Goal: Navigation & Orientation: Find specific page/section

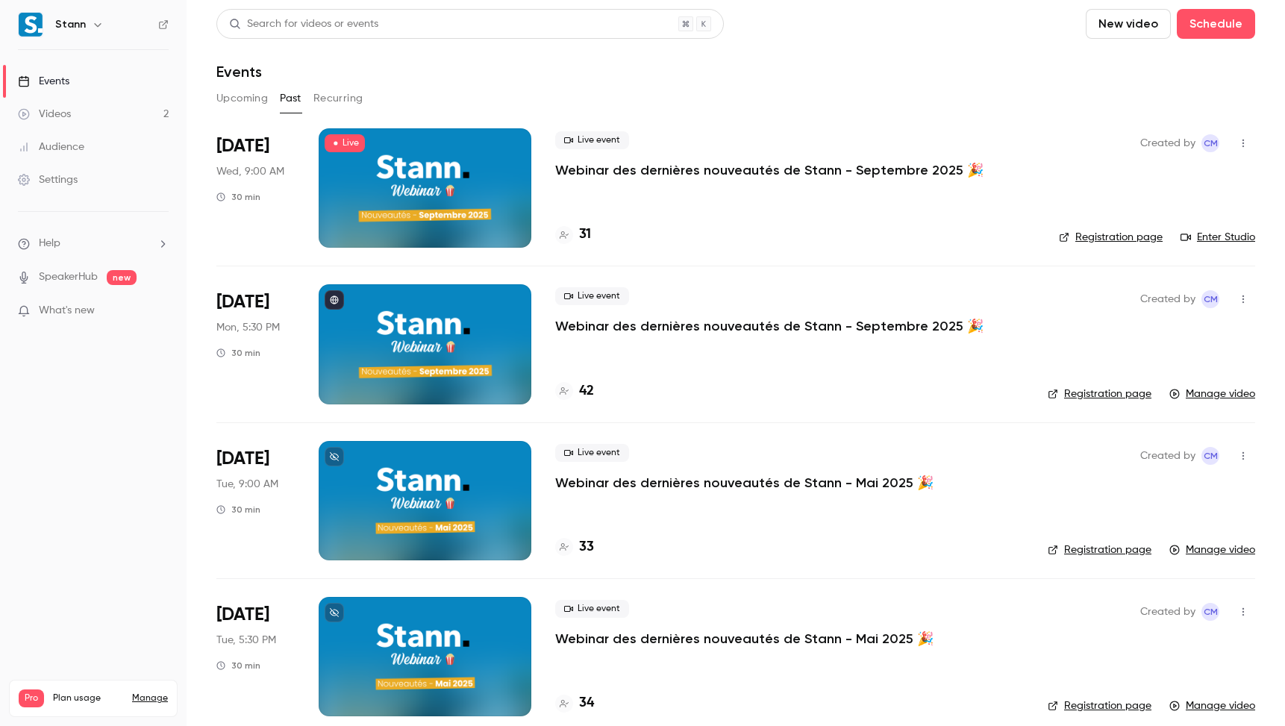
click at [776, 52] on header "Search for videos or events New video Schedule Events" at bounding box center [735, 45] width 1039 height 72
click at [165, 24] on icon at bounding box center [163, 24] width 10 height 10
click at [94, 119] on link "Videos 2" at bounding box center [93, 114] width 187 height 33
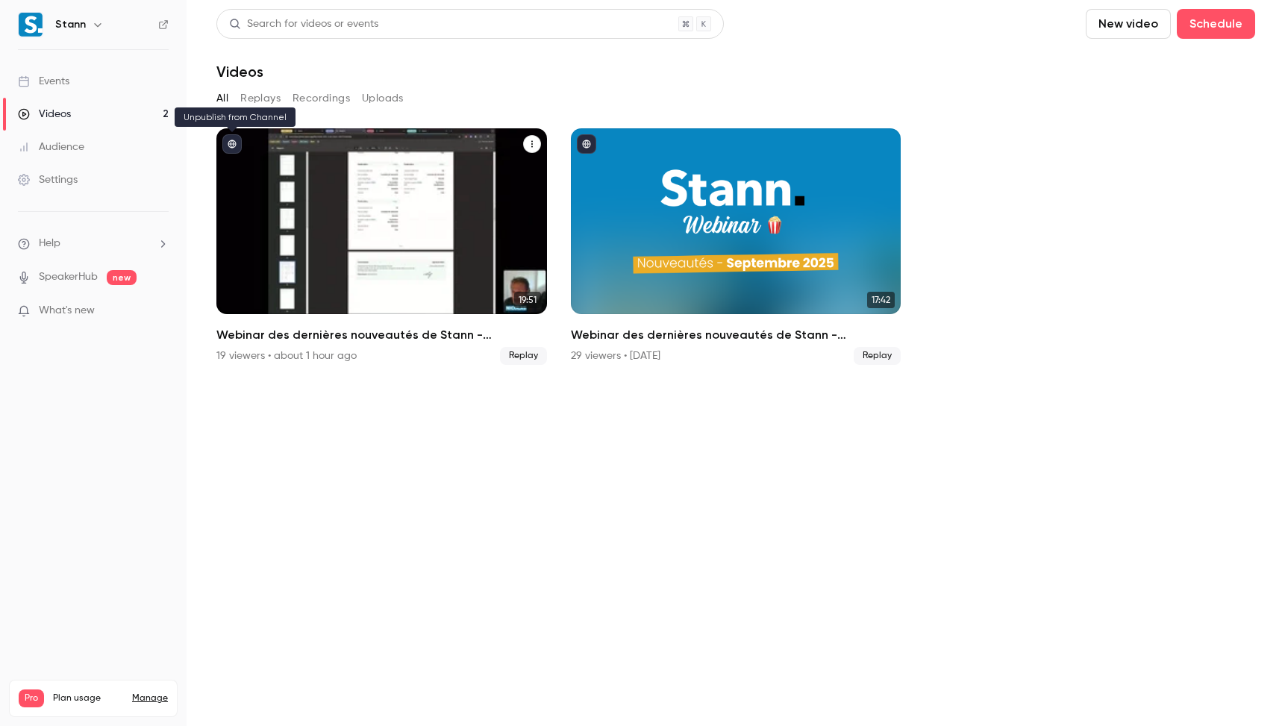
click at [237, 145] on button "published" at bounding box center [231, 143] width 19 height 19
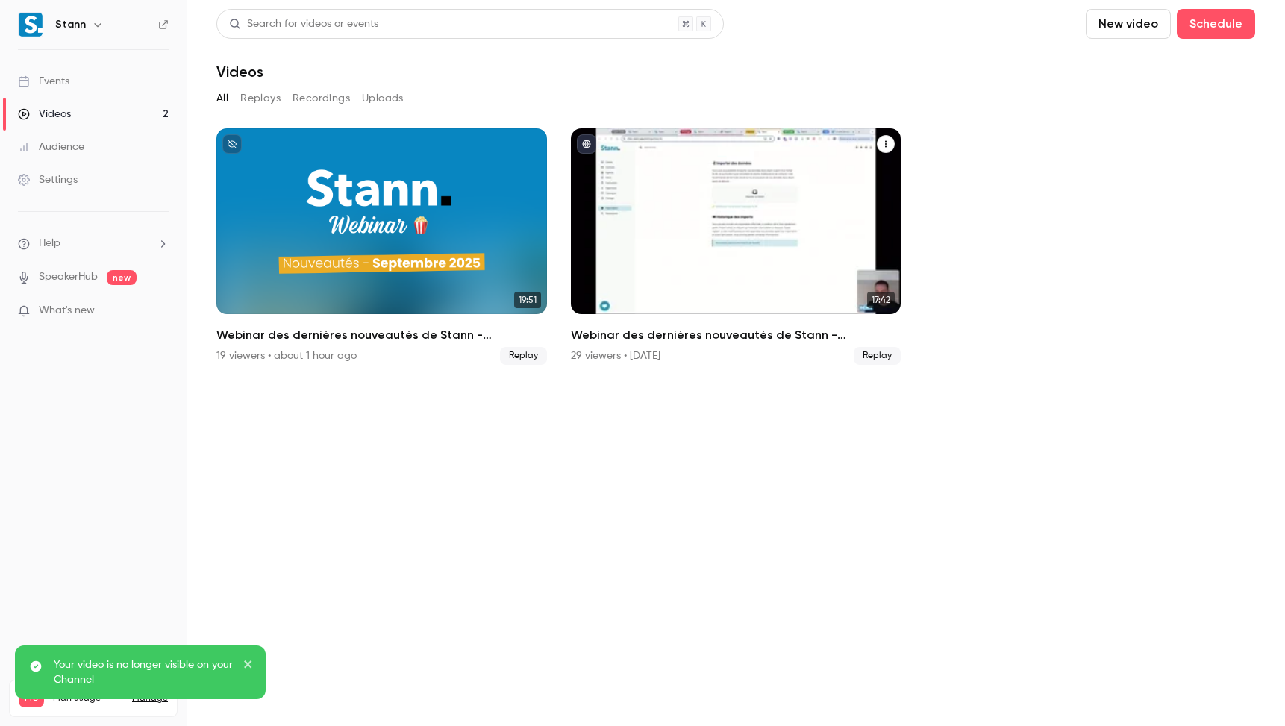
click at [589, 147] on icon "published" at bounding box center [586, 144] width 9 height 9
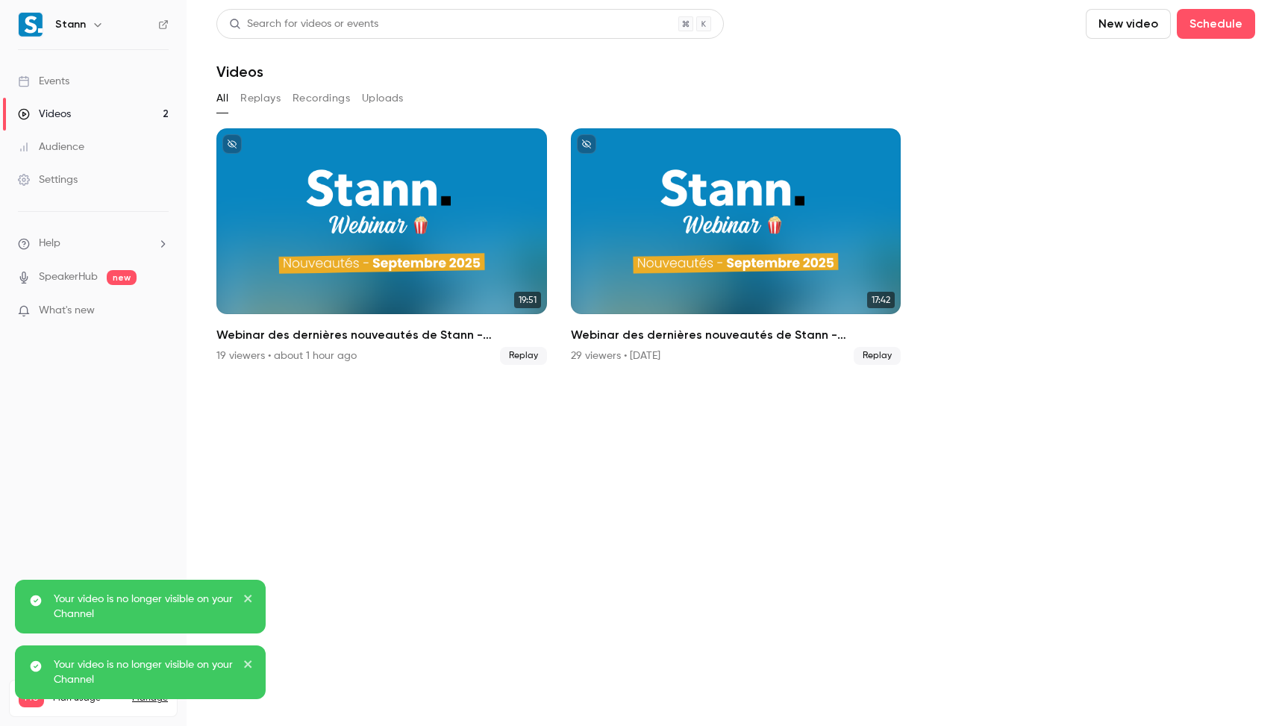
click at [537, 557] on section "Search for videos or events New video Schedule Videos All Replays Recordings Up…" at bounding box center [735, 363] width 1039 height 708
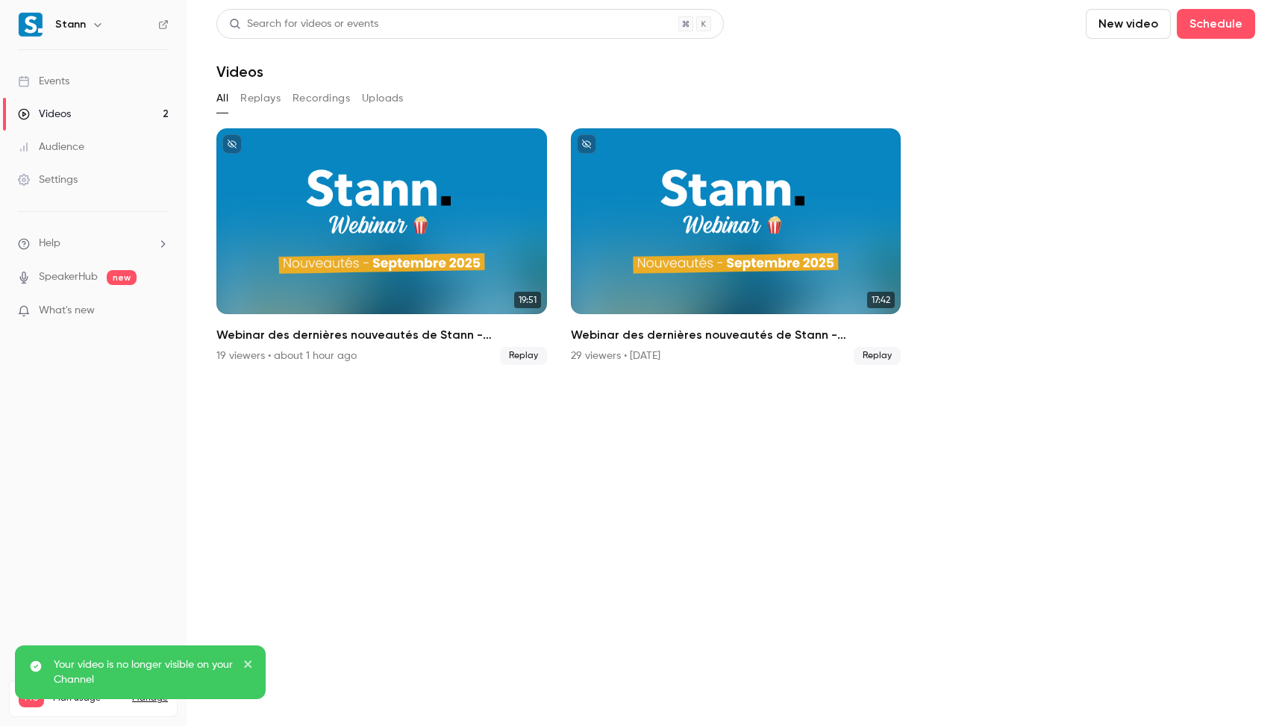
click at [376, 443] on section "Search for videos or events New video Schedule Videos All Replays Recordings Up…" at bounding box center [735, 363] width 1039 height 708
click at [90, 84] on link "Events" at bounding box center [93, 81] width 187 height 33
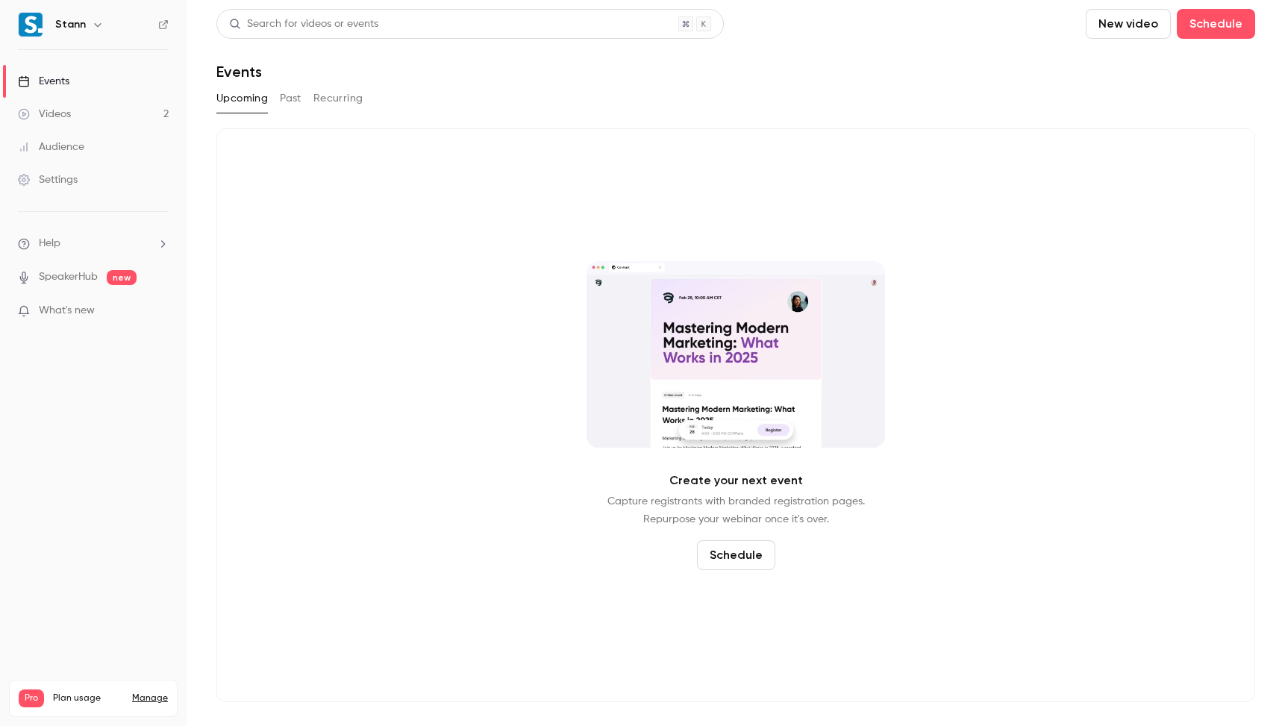
click at [298, 99] on button "Past" at bounding box center [291, 99] width 22 height 24
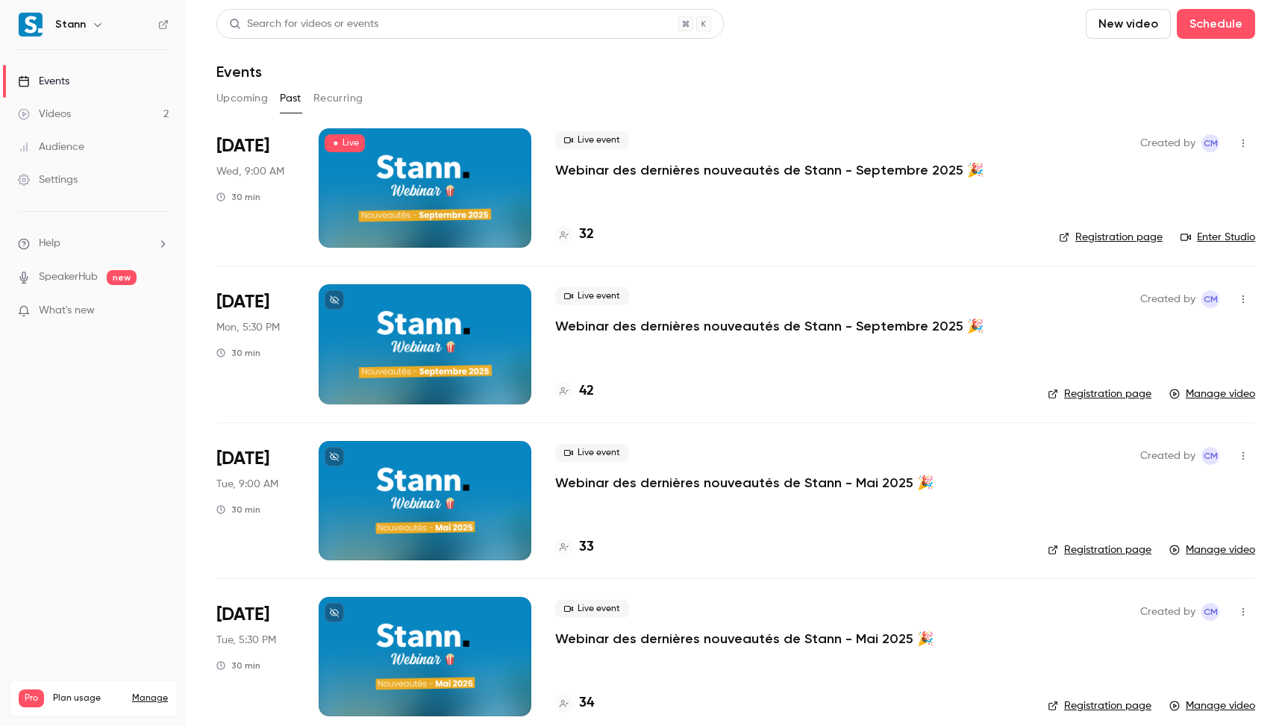
click at [398, 185] on div at bounding box center [425, 187] width 213 height 119
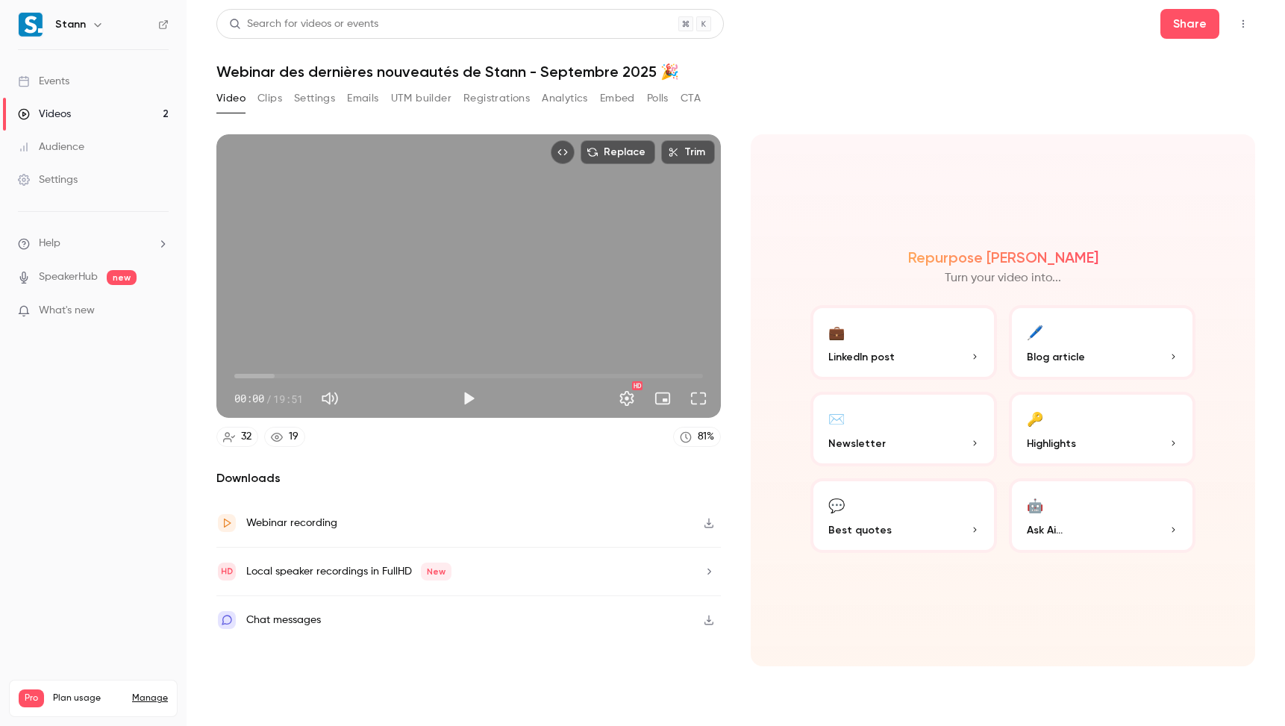
click at [286, 97] on div "Video Clips Settings Emails UTM builder Registrations Analytics Embed Polls CTA" at bounding box center [458, 99] width 484 height 24
click at [276, 96] on button "Clips" at bounding box center [269, 99] width 25 height 24
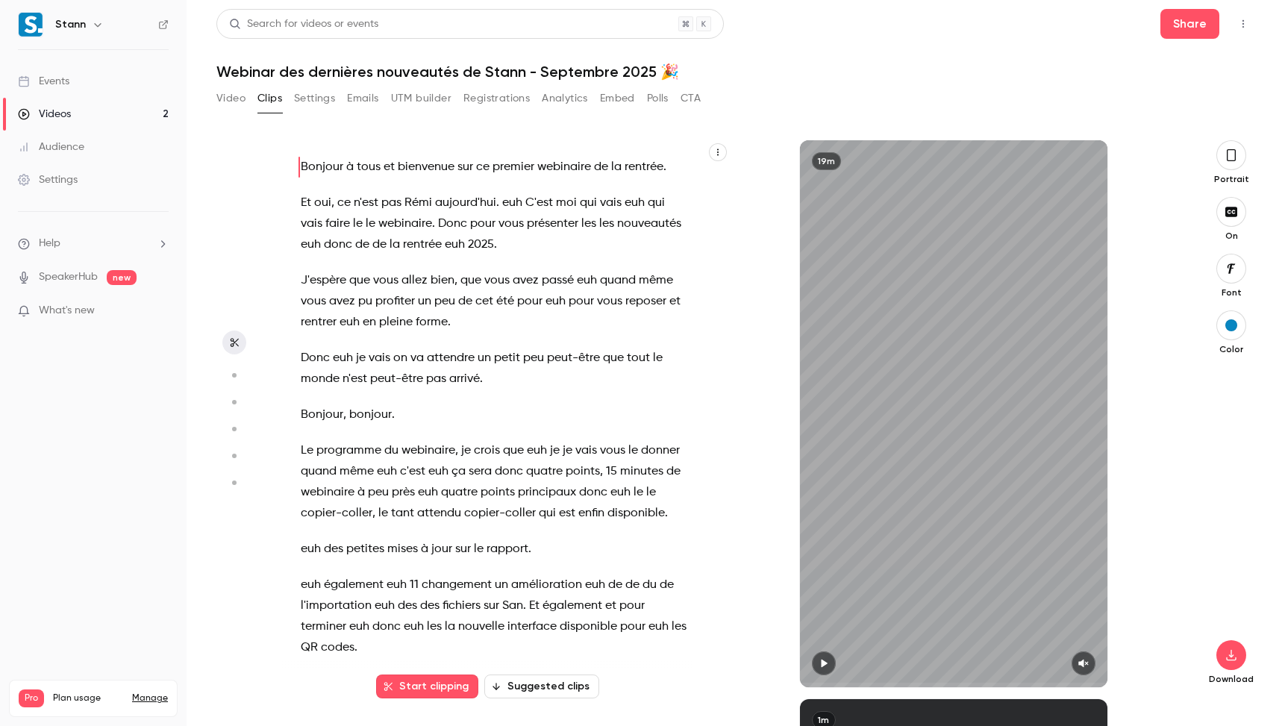
click at [302, 99] on button "Settings" at bounding box center [314, 99] width 41 height 24
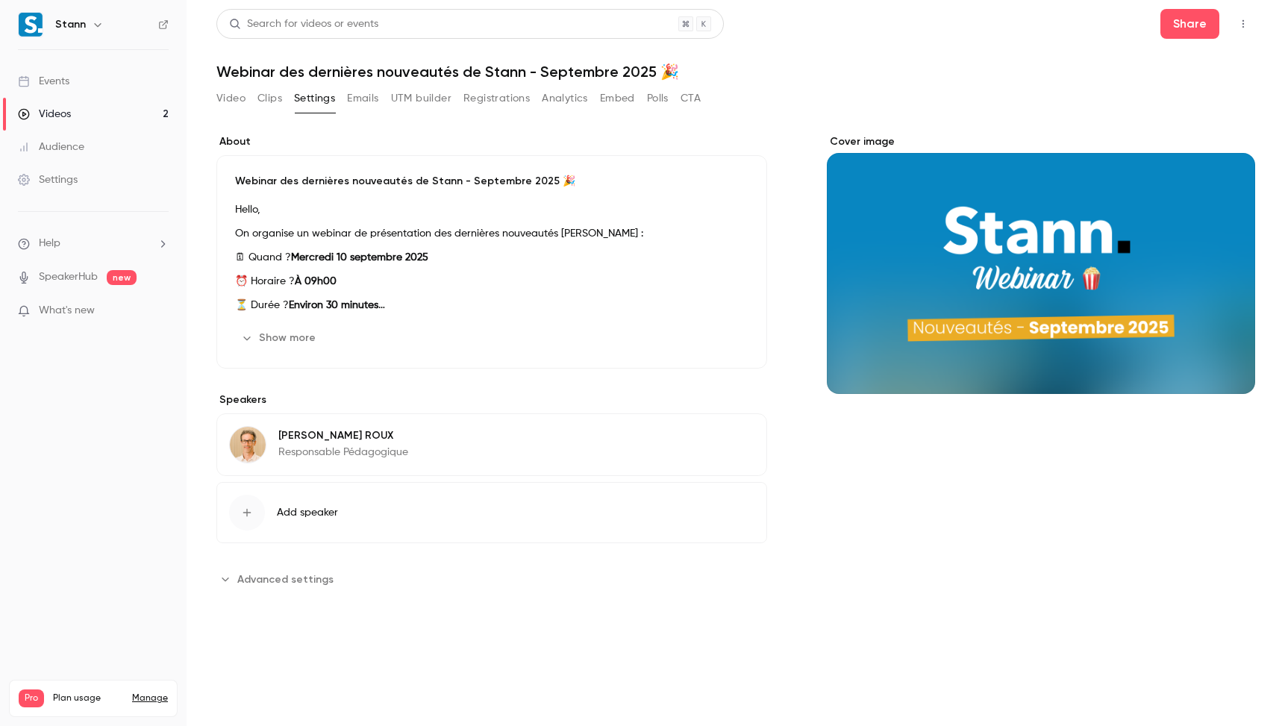
click at [363, 101] on button "Emails" at bounding box center [362, 99] width 31 height 24
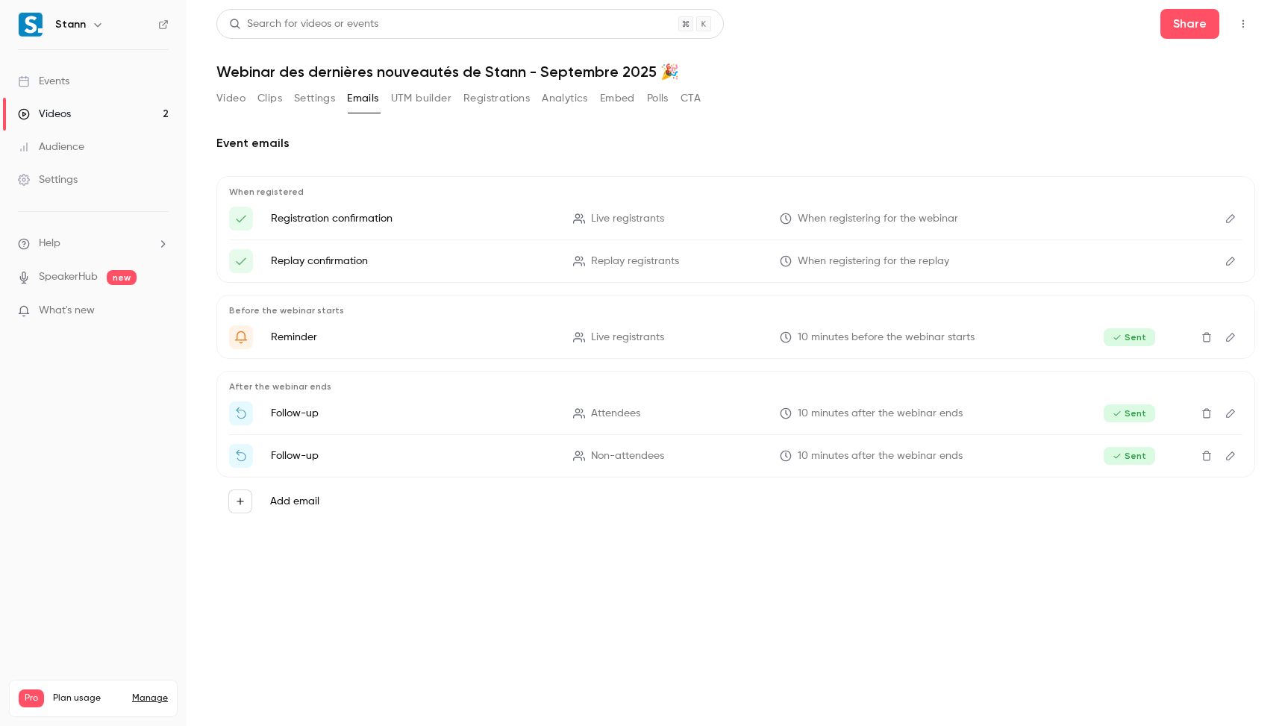
click at [403, 101] on button "UTM builder" at bounding box center [421, 99] width 60 height 24
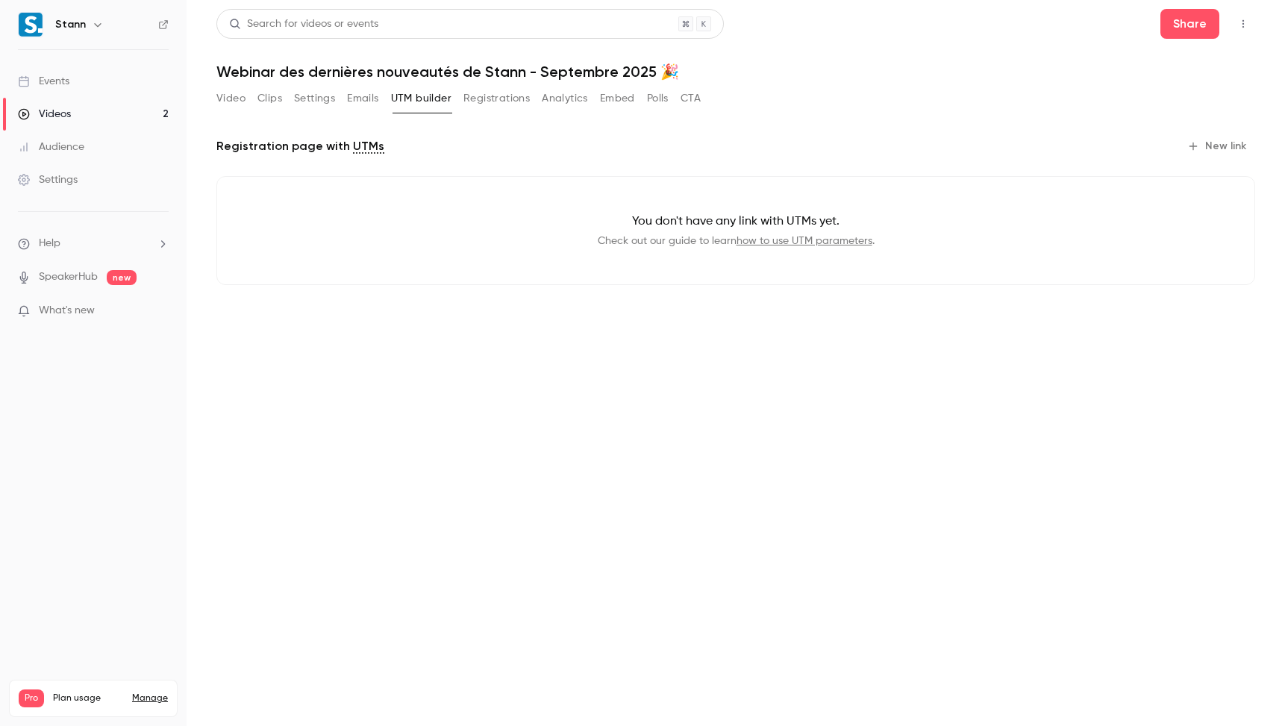
click at [525, 97] on button "Registrations" at bounding box center [496, 99] width 66 height 24
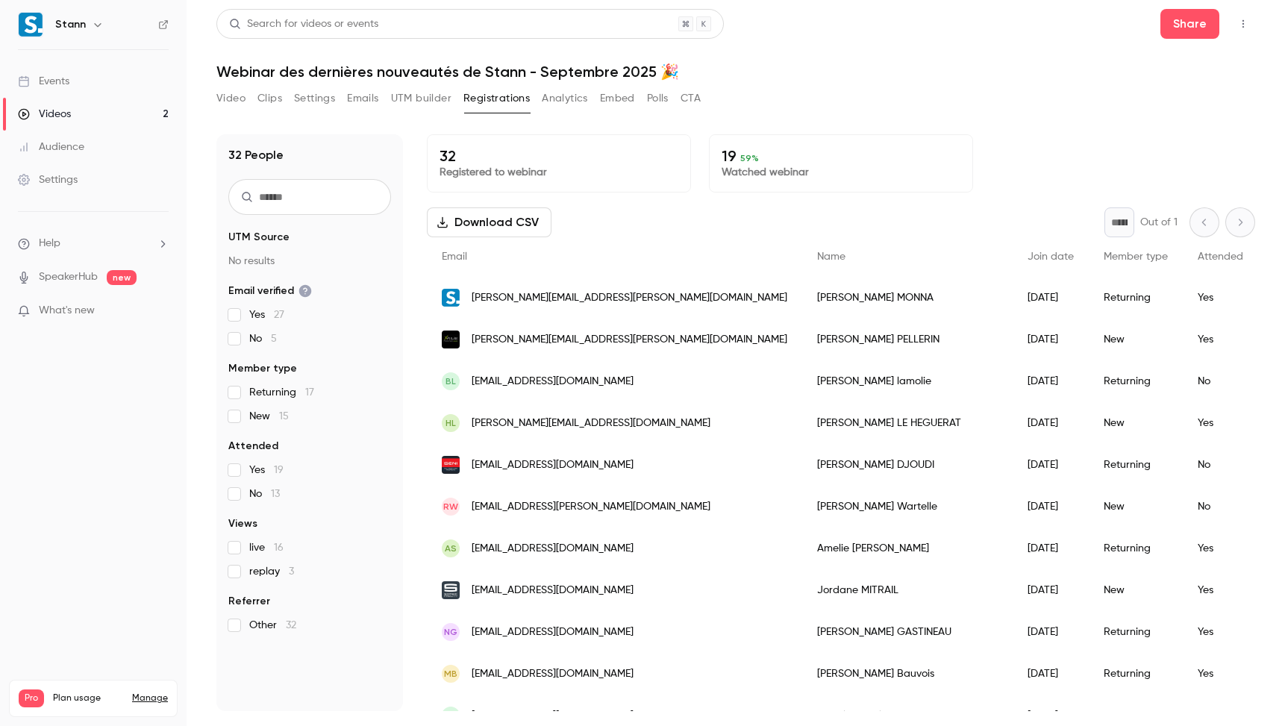
click at [549, 99] on button "Analytics" at bounding box center [565, 99] width 46 height 24
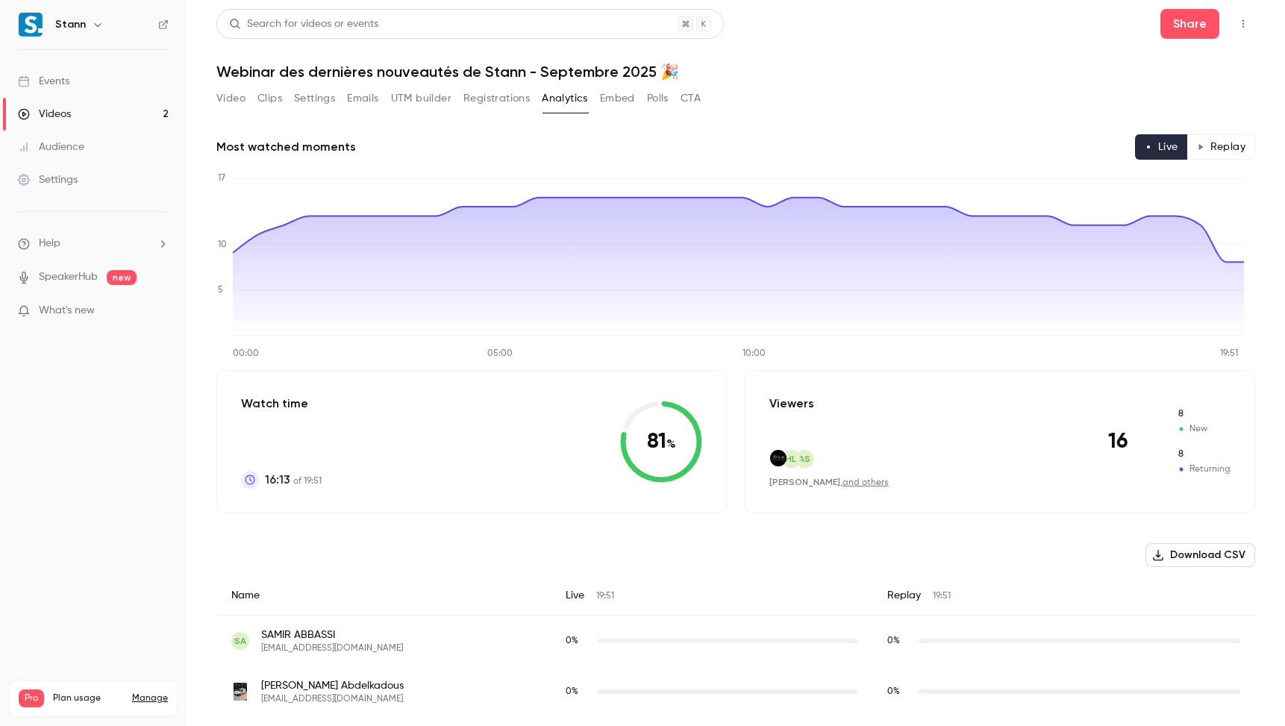
click at [633, 101] on button "Embed" at bounding box center [617, 99] width 35 height 24
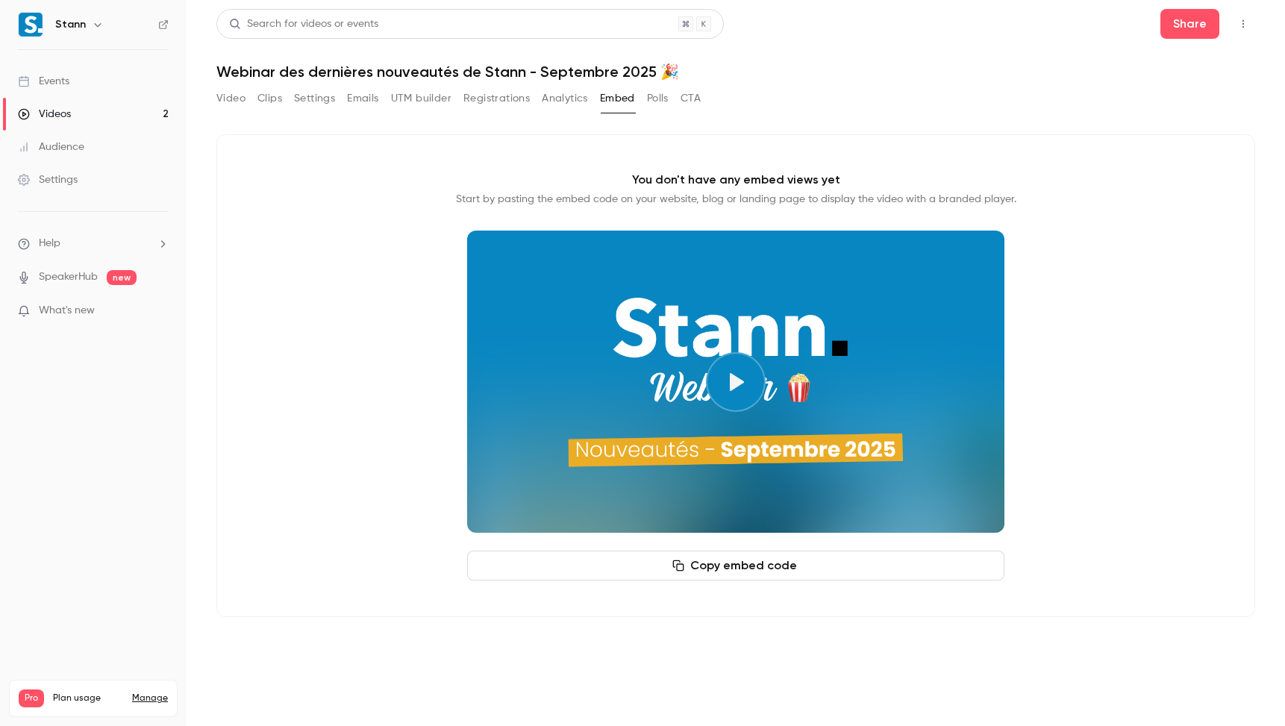
click at [666, 99] on button "Polls" at bounding box center [658, 99] width 22 height 24
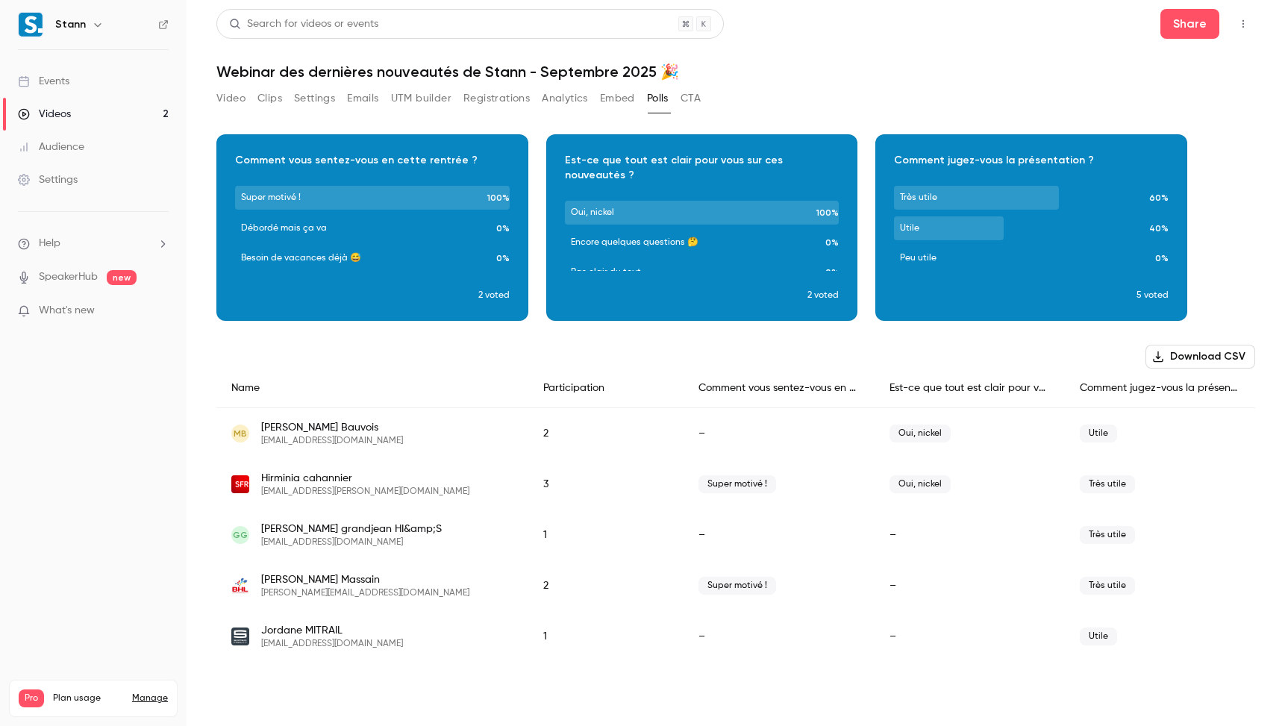
click at [682, 104] on button "CTA" at bounding box center [691, 99] width 20 height 24
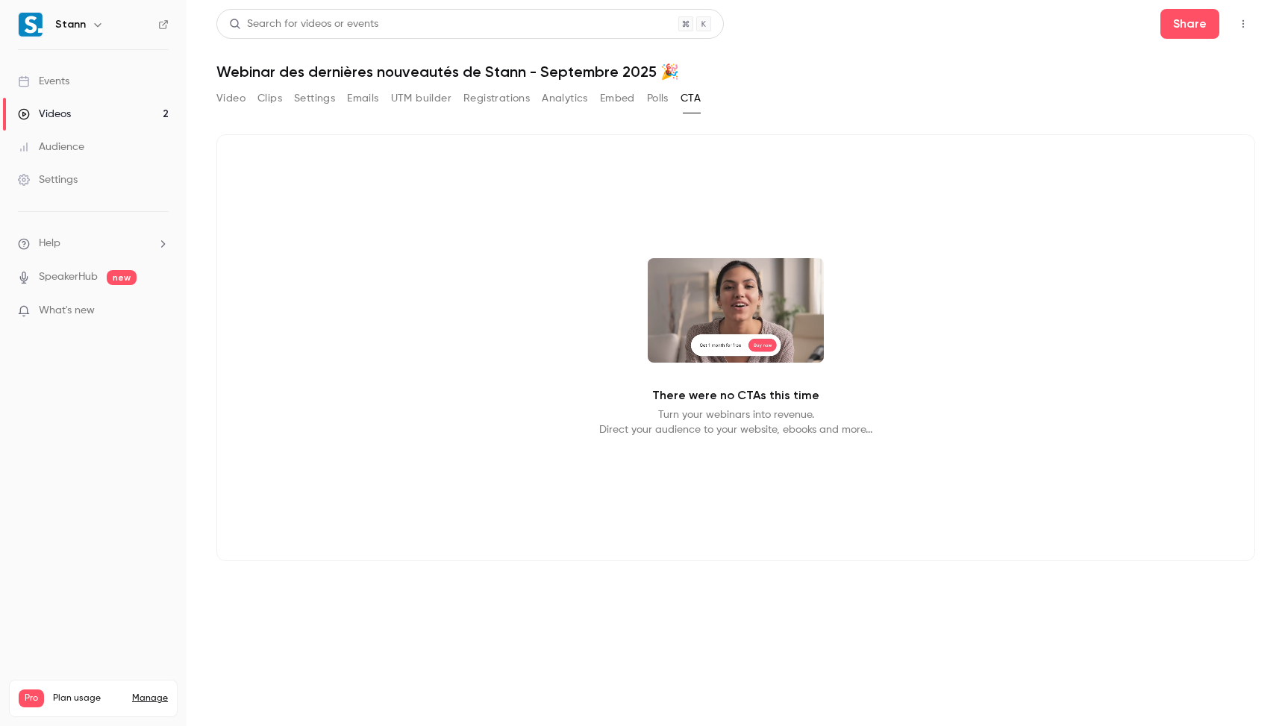
click at [224, 99] on button "Video" at bounding box center [230, 99] width 29 height 24
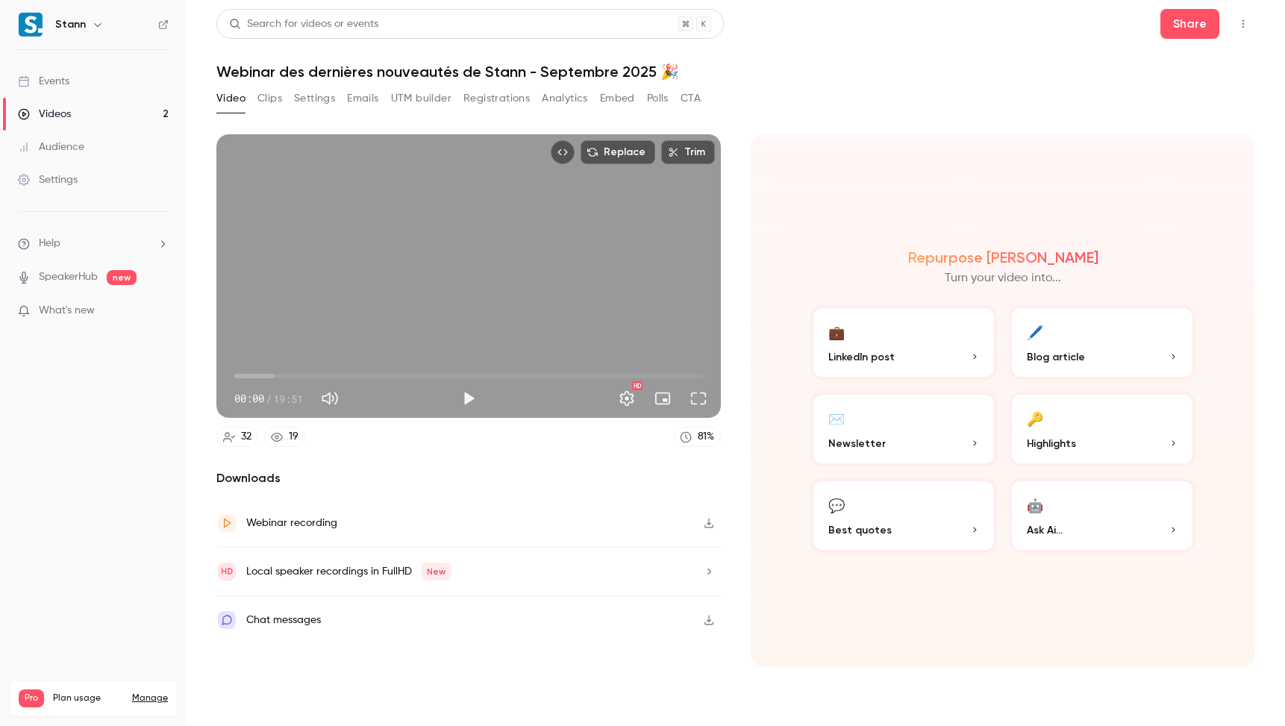
click at [1254, 17] on button "Top Bar Actions" at bounding box center [1243, 24] width 24 height 24
click at [937, 75] on div at bounding box center [642, 363] width 1285 height 726
click at [71, 101] on link "Videos 2" at bounding box center [93, 114] width 187 height 33
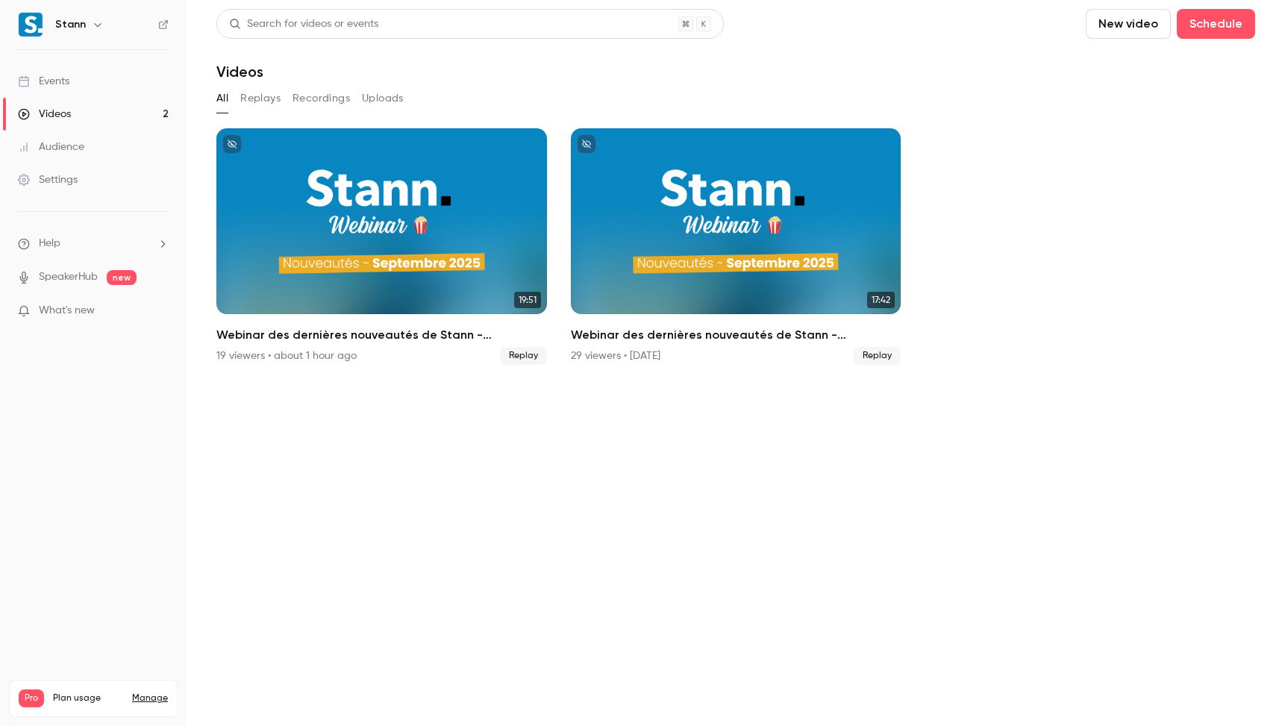
click at [72, 77] on link "Events" at bounding box center [93, 81] width 187 height 33
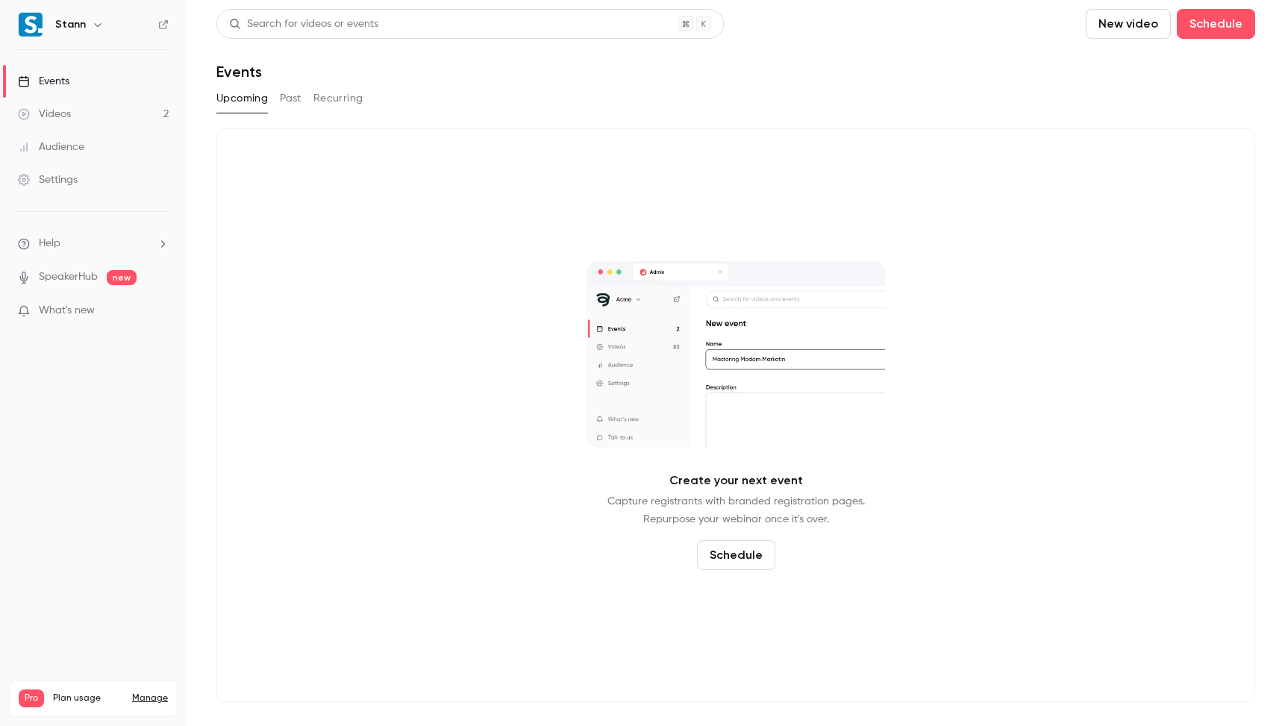
click at [280, 101] on button "Past" at bounding box center [291, 99] width 22 height 24
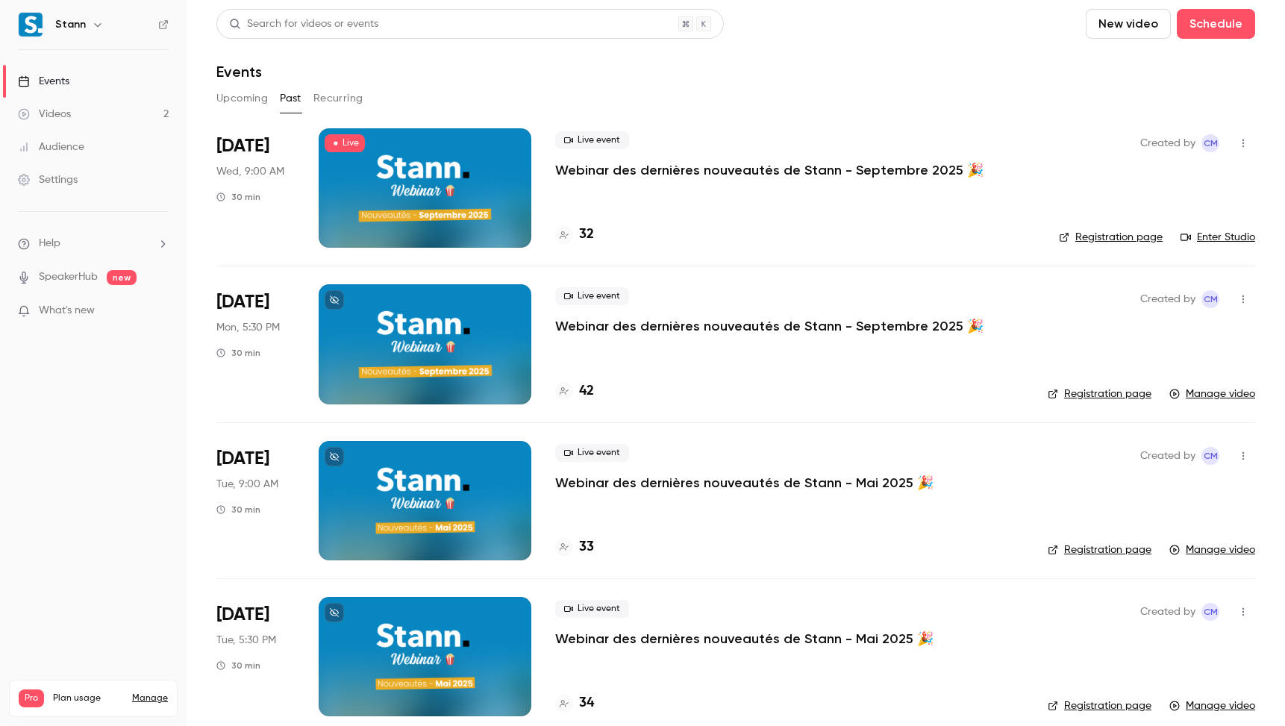
click at [1120, 239] on link "Registration page" at bounding box center [1111, 237] width 104 height 15
click at [1106, 398] on link "Registration page" at bounding box center [1100, 394] width 104 height 15
click at [1074, 235] on link "Registration page" at bounding box center [1111, 237] width 104 height 15
click at [1207, 237] on link "Enter Studio" at bounding box center [1218, 237] width 75 height 15
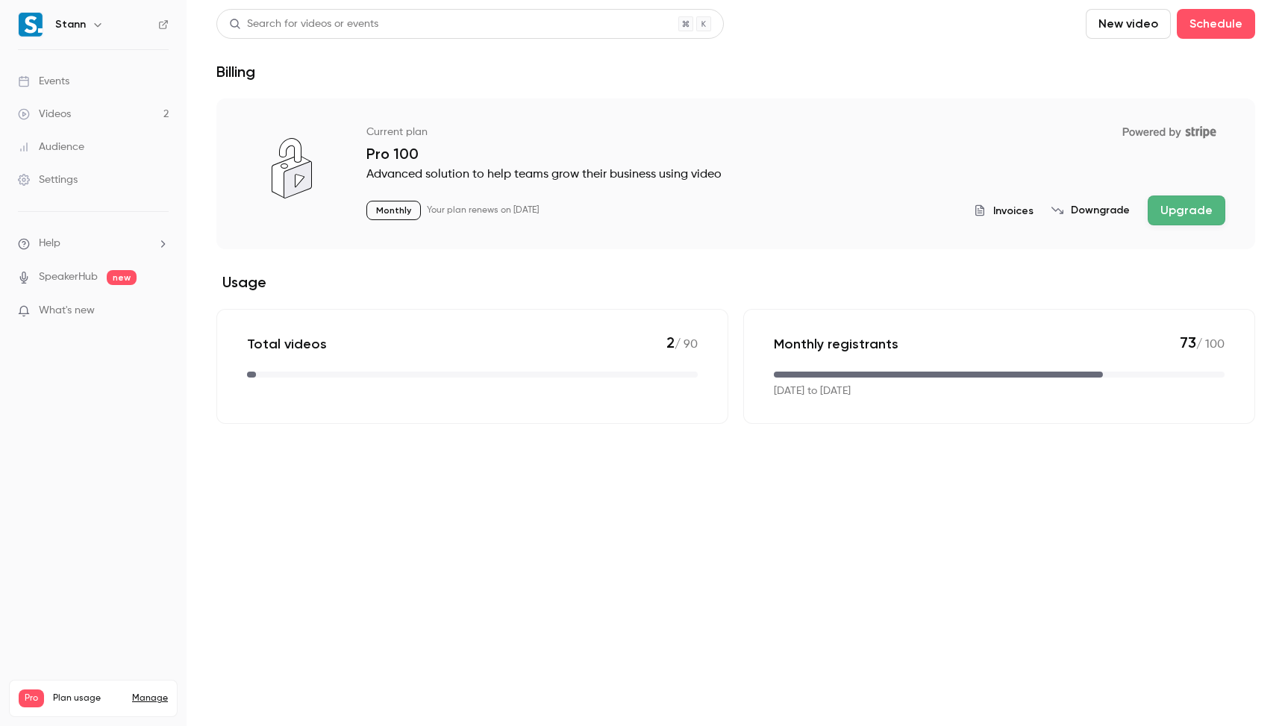
click at [113, 100] on link "Videos 2" at bounding box center [93, 114] width 187 height 33
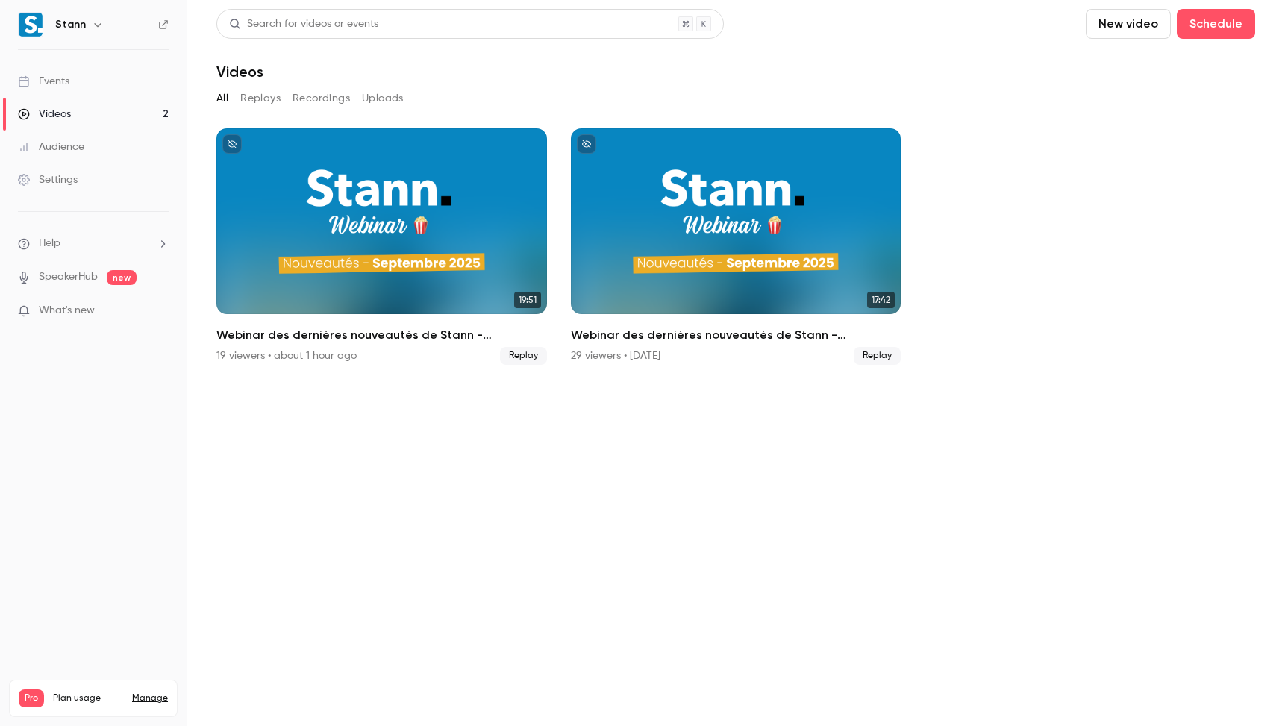
click at [47, 83] on div "Events" at bounding box center [43, 81] width 51 height 15
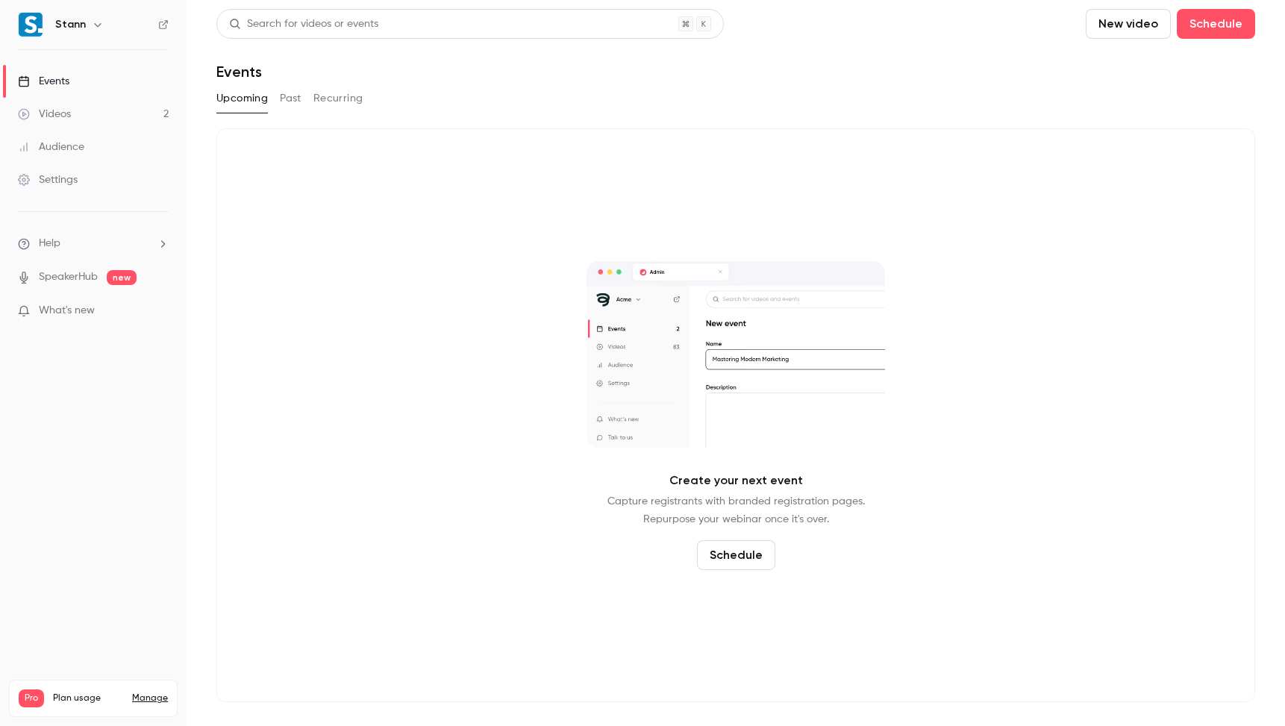
click at [299, 99] on button "Past" at bounding box center [291, 99] width 22 height 24
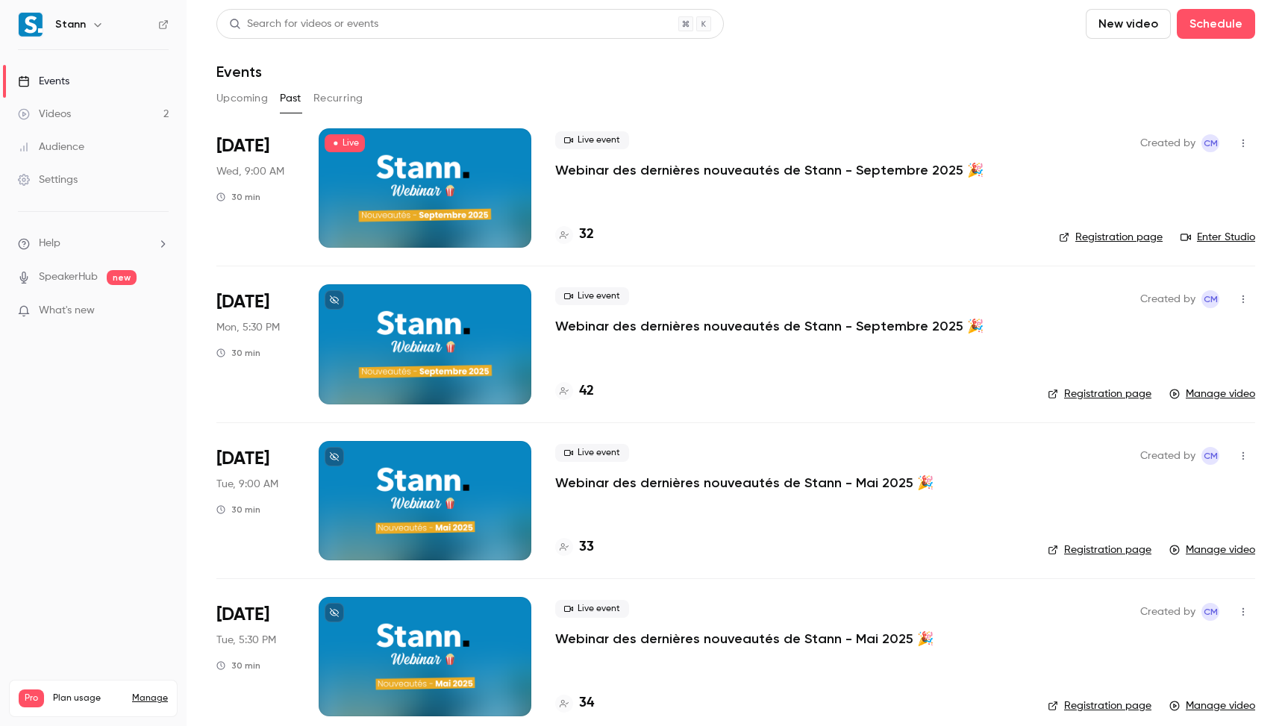
click at [1190, 393] on link "Manage video" at bounding box center [1212, 394] width 86 height 15
click at [334, 99] on button "Recurring" at bounding box center [338, 99] width 50 height 24
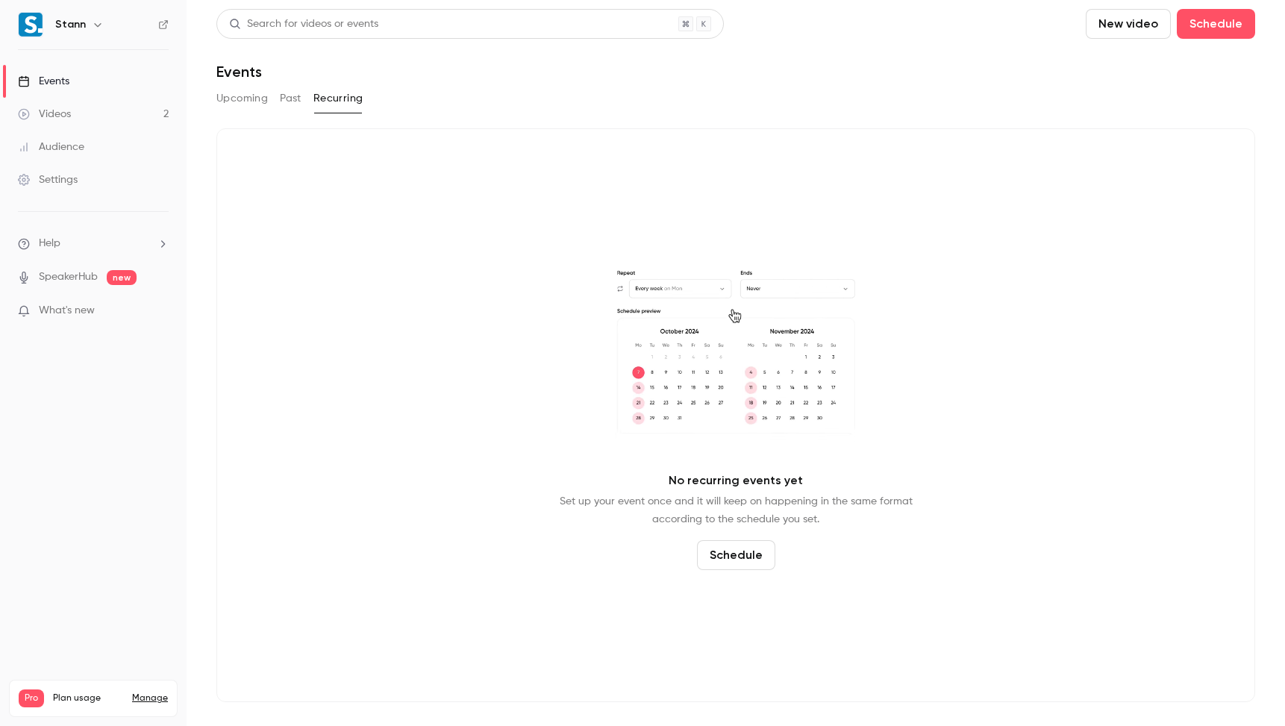
click at [244, 99] on button "Upcoming" at bounding box center [241, 99] width 51 height 24
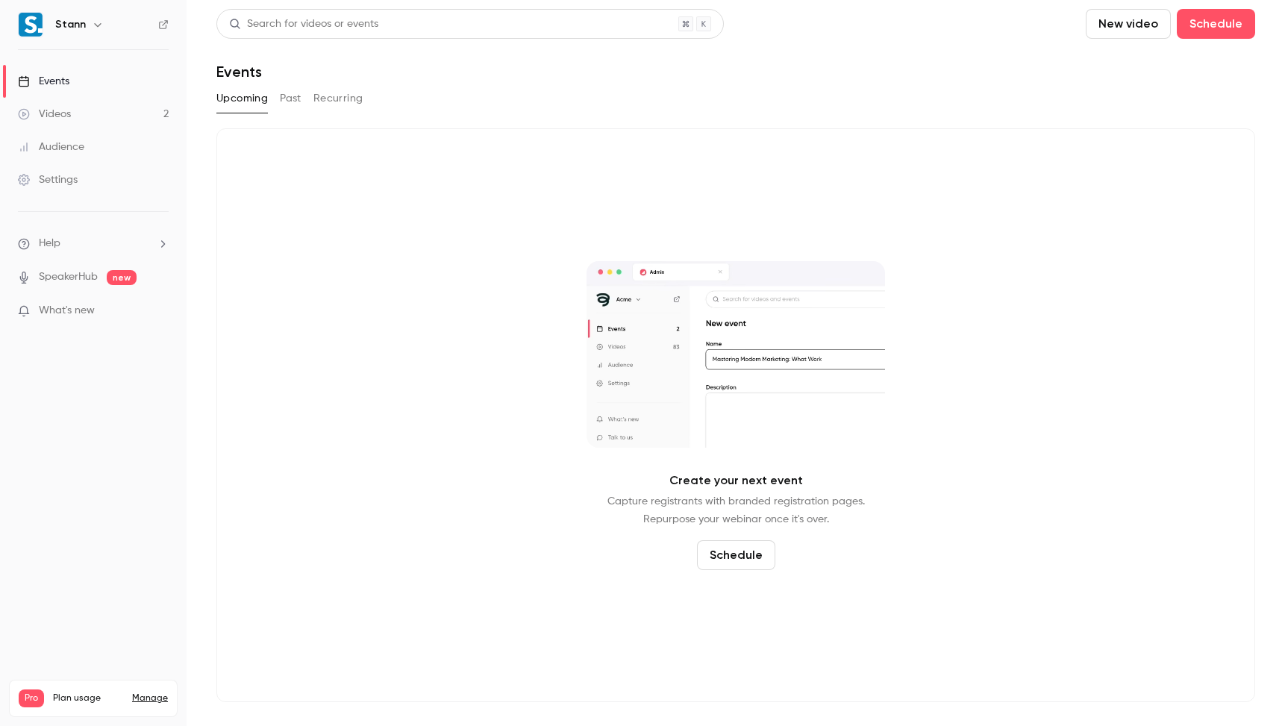
click at [104, 131] on link "Audience" at bounding box center [93, 147] width 187 height 33
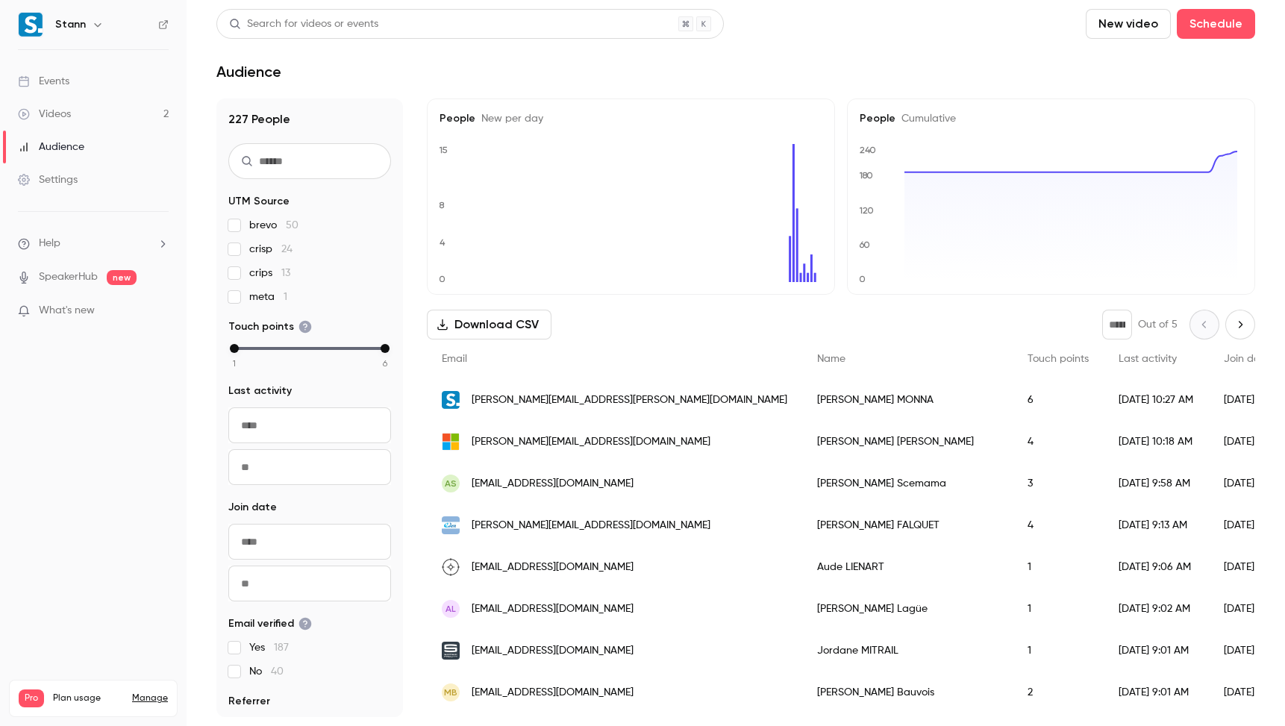
click at [101, 116] on link "Videos 2" at bounding box center [93, 114] width 187 height 33
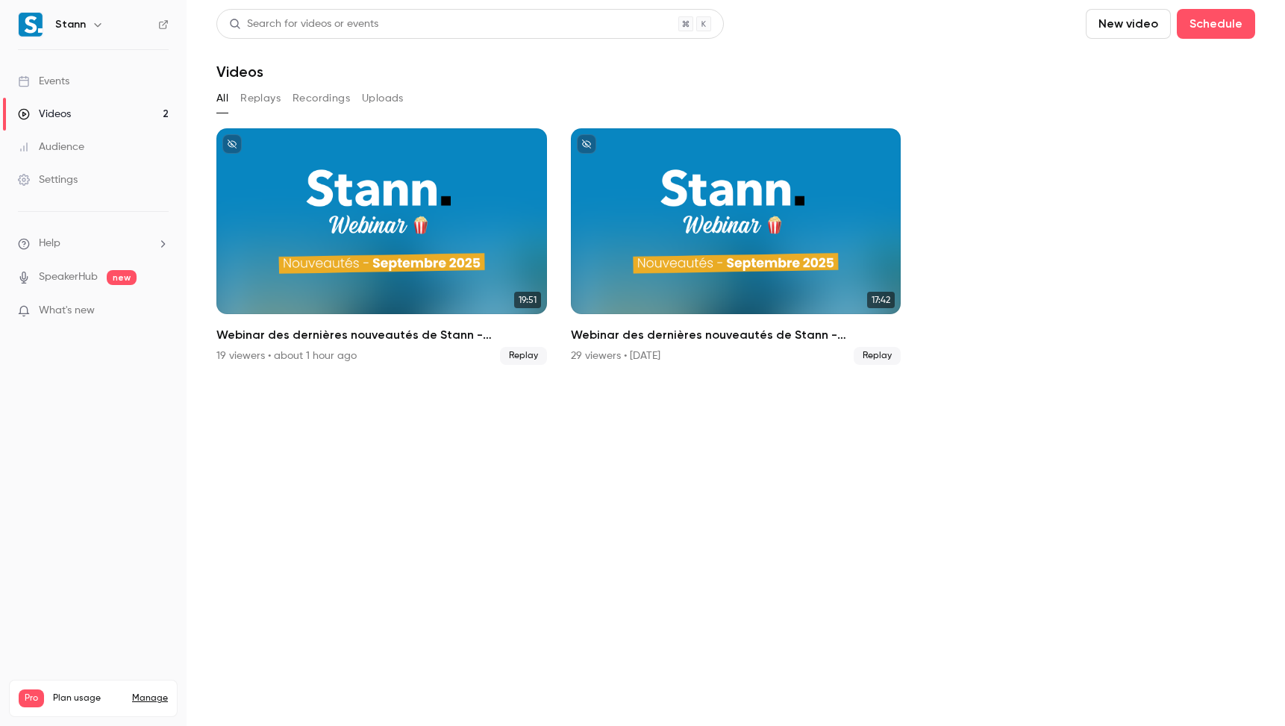
click at [343, 93] on button "Recordings" at bounding box center [321, 99] width 57 height 24
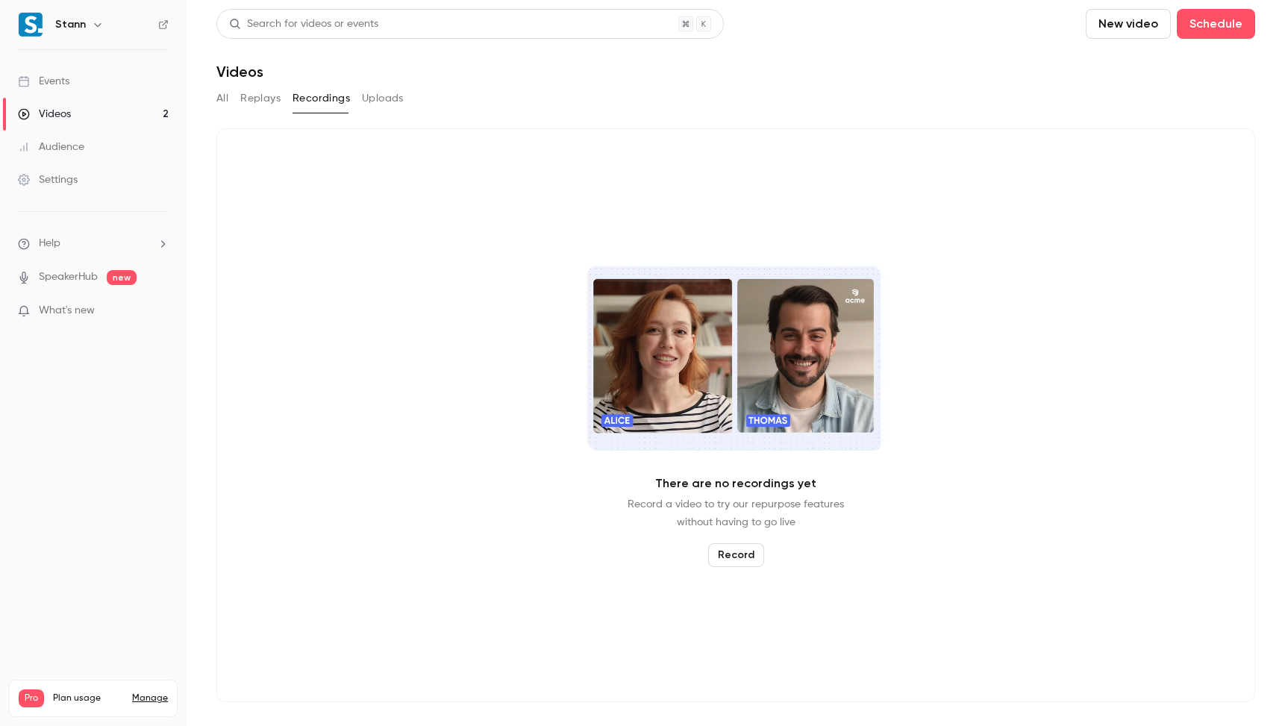
click at [377, 96] on button "Uploads" at bounding box center [383, 99] width 42 height 24
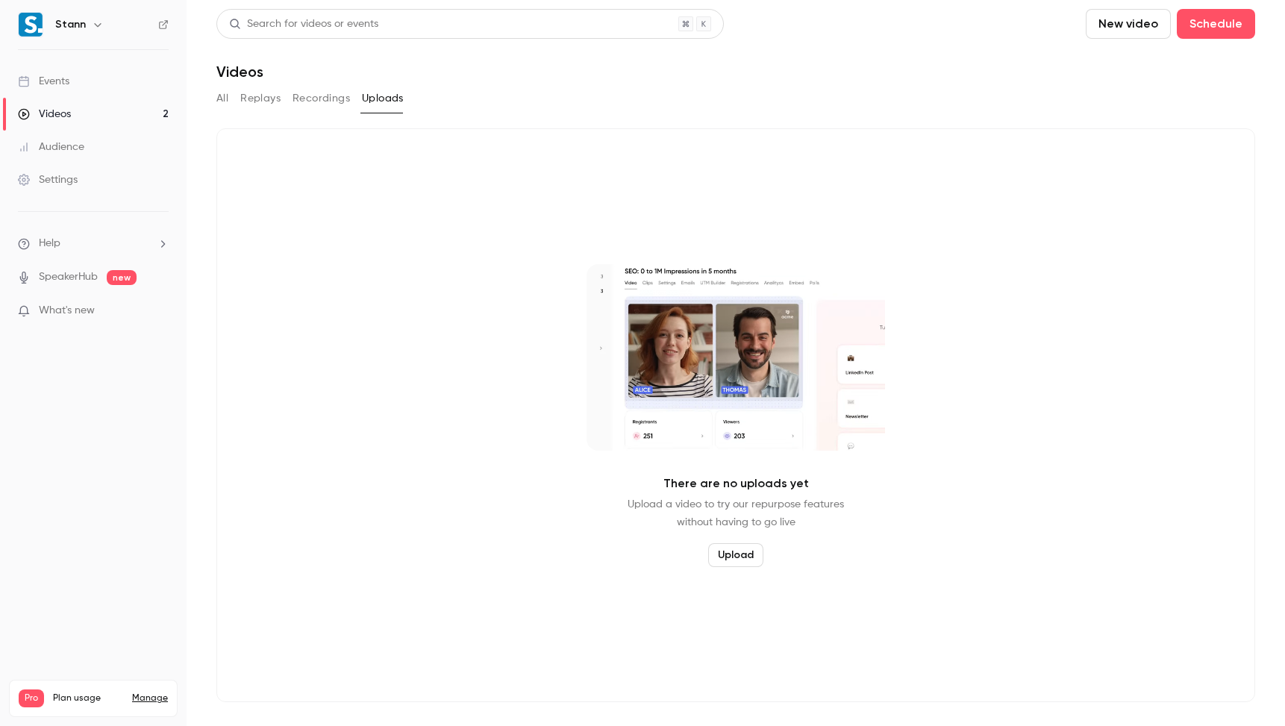
click at [265, 99] on button "Replays" at bounding box center [260, 99] width 40 height 24
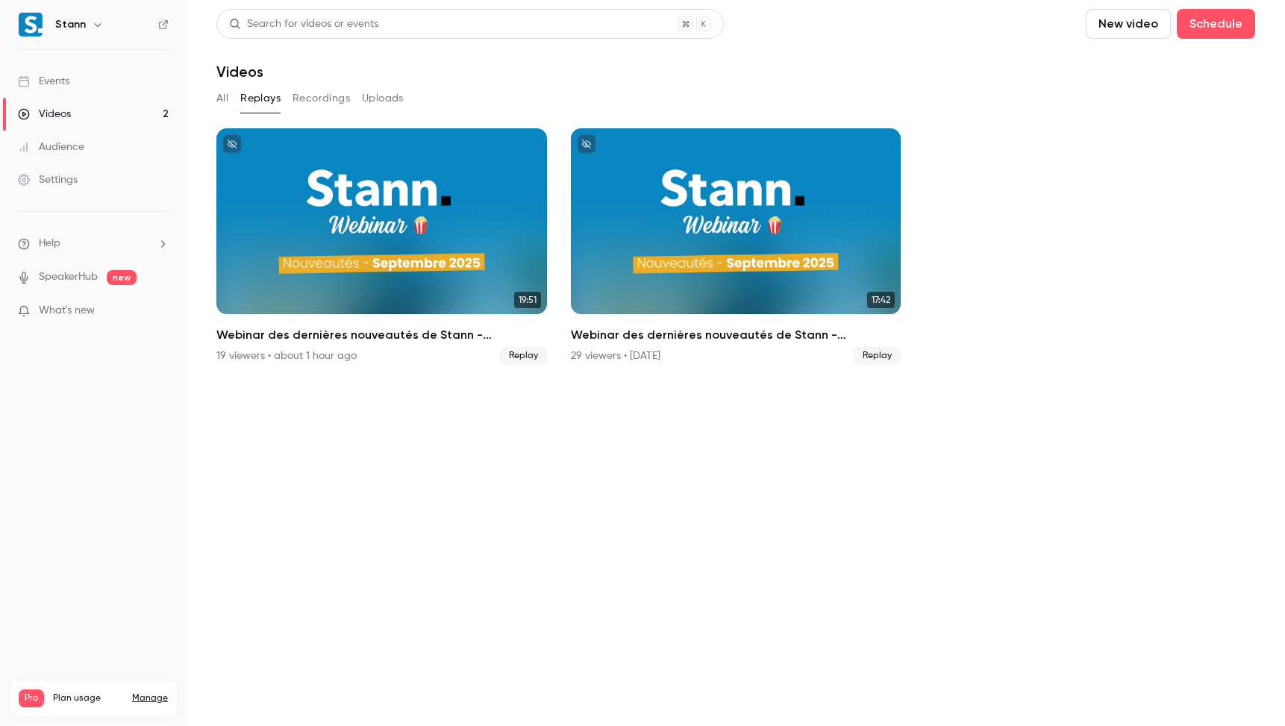
click at [231, 97] on div "All Replays Recordings Uploads" at bounding box center [735, 99] width 1039 height 24
click at [82, 707] on div "Videos 2 / 90" at bounding box center [93, 713] width 149 height 13
click at [104, 513] on nav "Stann Events Videos 2 Audience Settings Help SpeakerHub new What's new Pro Plan…" at bounding box center [93, 363] width 187 height 726
click at [842, 473] on section "Search for videos or events New video Schedule Videos All Replays Recordings Up…" at bounding box center [735, 363] width 1039 height 708
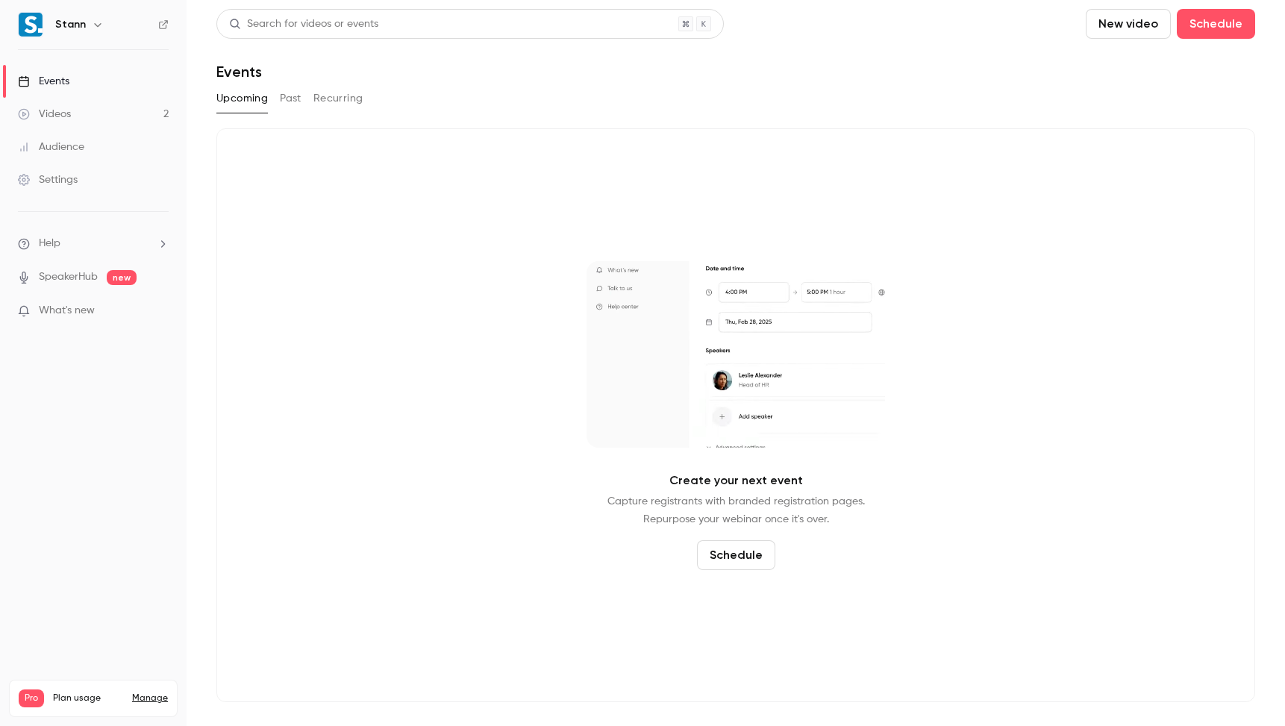
click at [302, 96] on div "Upcoming Past Recurring" at bounding box center [735, 99] width 1039 height 24
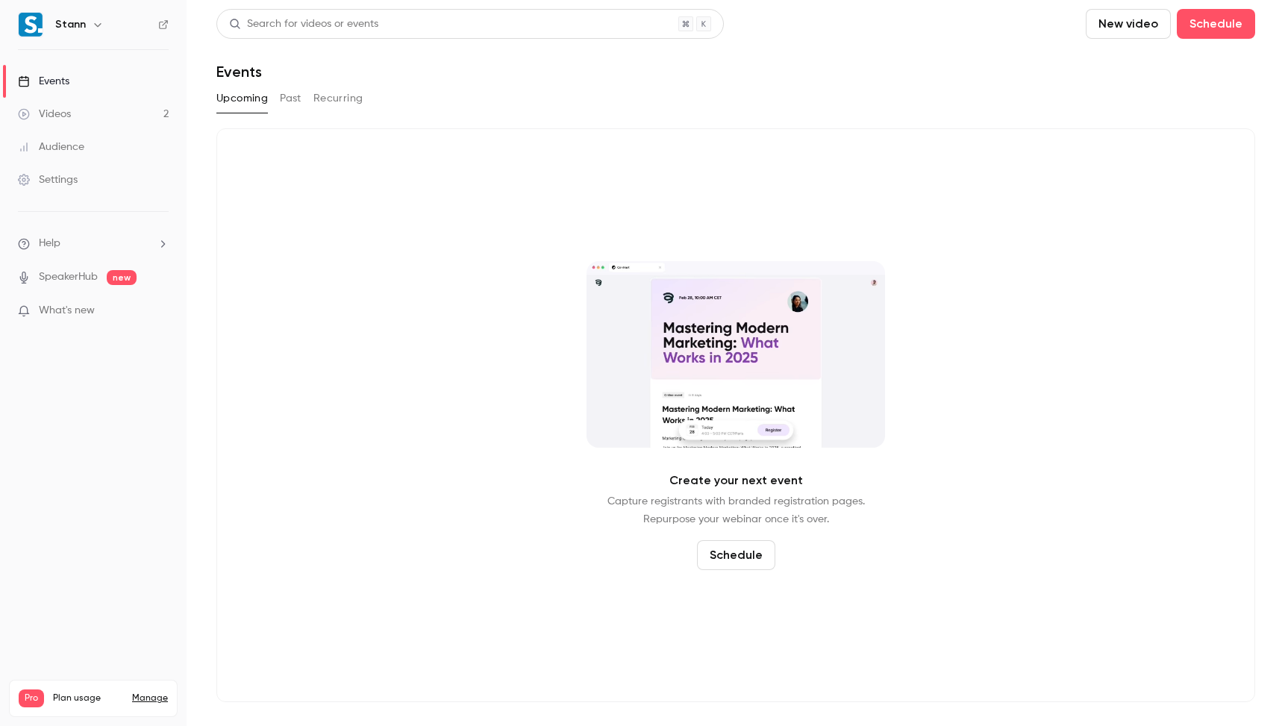
click at [303, 99] on div "Upcoming Past Recurring" at bounding box center [735, 99] width 1039 height 24
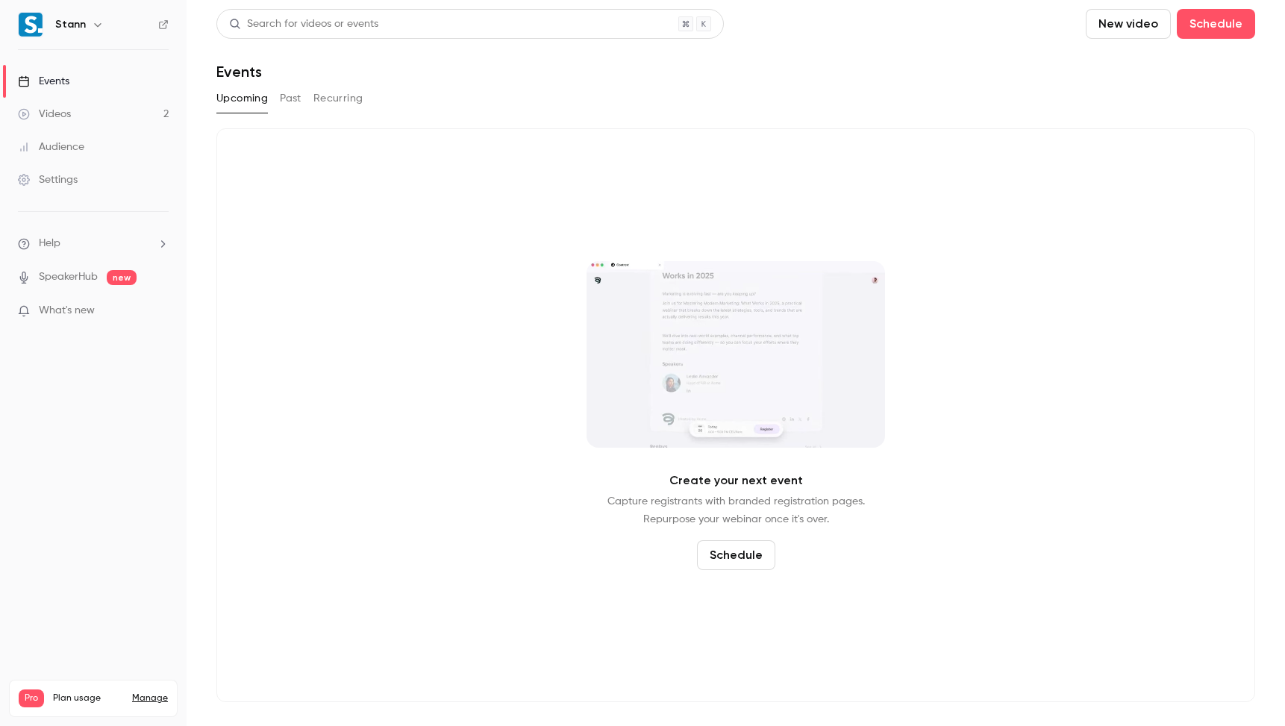
click at [294, 104] on button "Past" at bounding box center [291, 99] width 22 height 24
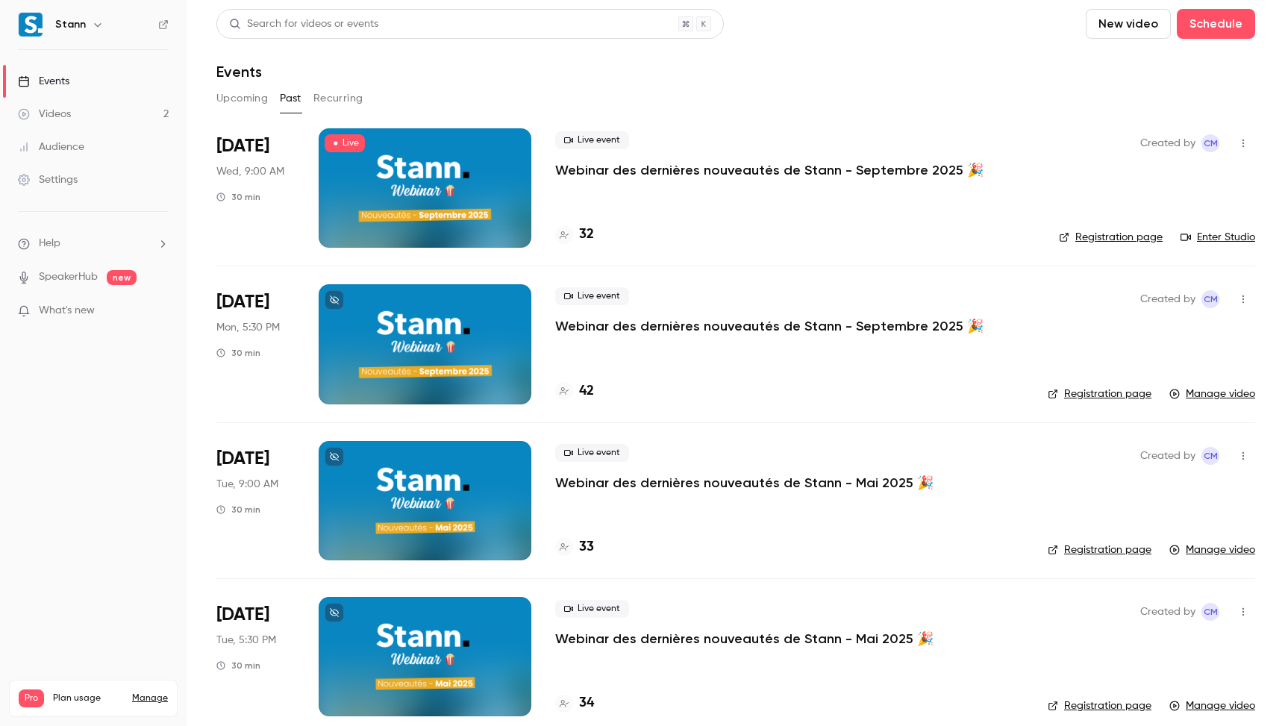
click at [98, 25] on icon "button" at bounding box center [98, 25] width 12 height 12
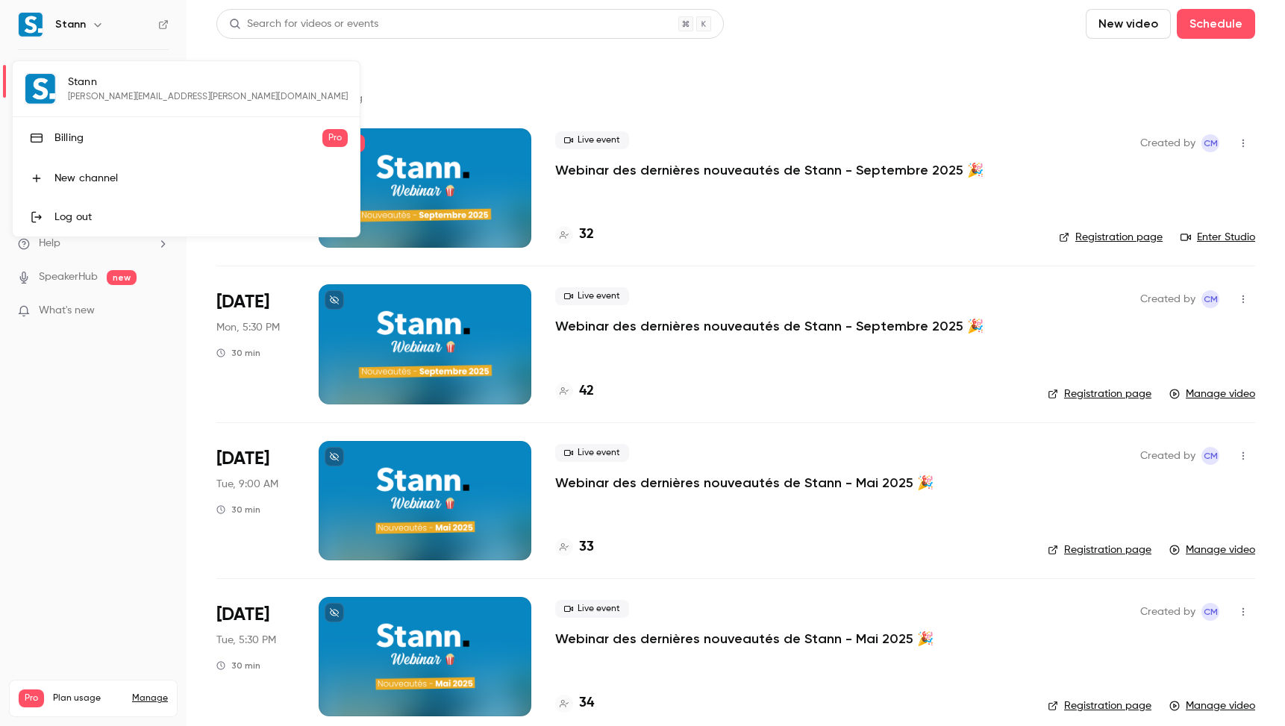
drag, startPoint x: 502, startPoint y: 66, endPoint x: 392, endPoint y: 45, distance: 112.6
click at [502, 66] on div at bounding box center [642, 363] width 1285 height 726
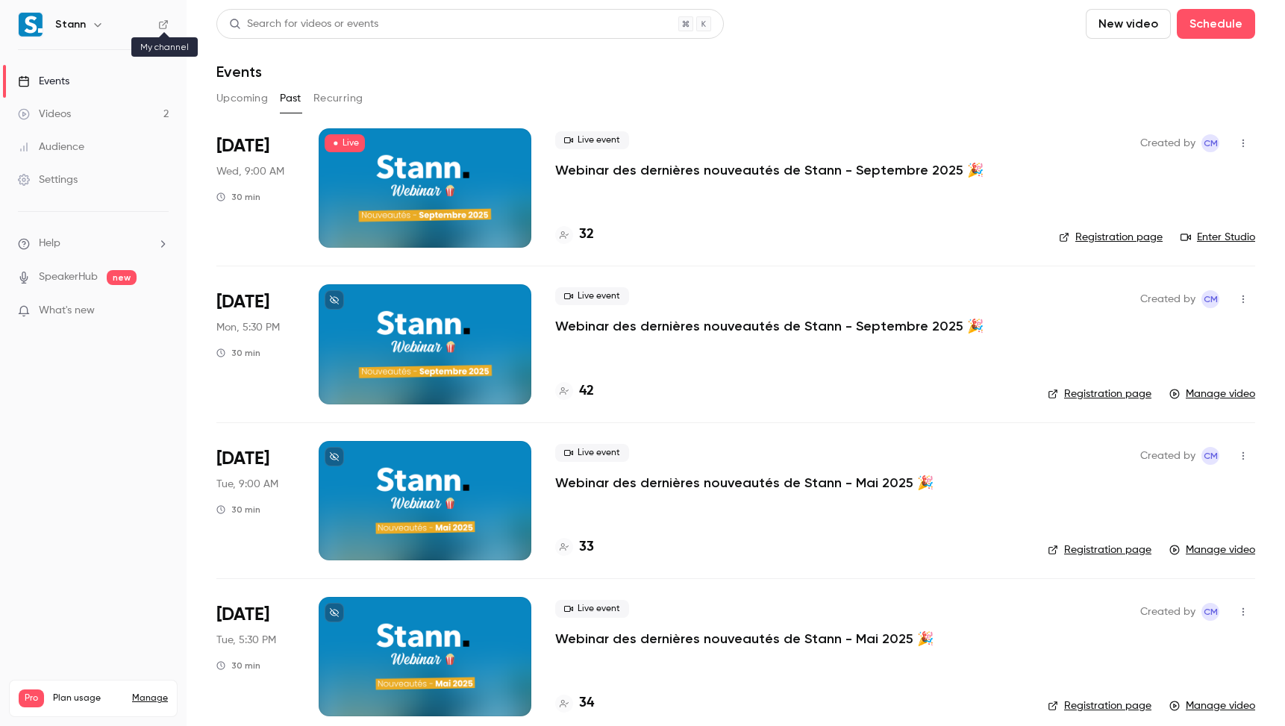
click at [172, 21] on nav "Stann Events Videos 2 Audience Settings Help SpeakerHub new What's new Pro Plan…" at bounding box center [93, 363] width 187 height 726
click at [171, 22] on nav "Stann Events Videos 2 Audience Settings Help SpeakerHub new What's new Pro Plan…" at bounding box center [93, 363] width 187 height 726
click at [163, 24] on icon at bounding box center [163, 24] width 9 height 9
drag, startPoint x: 75, startPoint y: 500, endPoint x: 243, endPoint y: 593, distance: 192.1
click at [75, 500] on nav "Stann Events Videos 2 Audience Settings Help SpeakerHub new What's new Pro Plan…" at bounding box center [93, 363] width 187 height 726
